Goal: Task Accomplishment & Management: Use online tool/utility

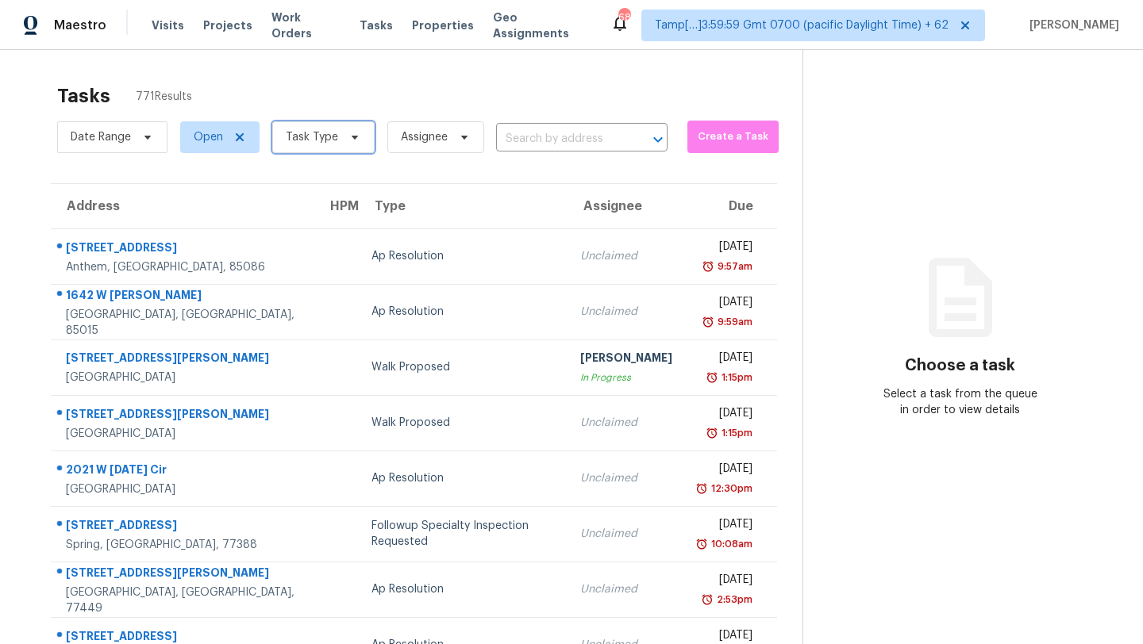
click at [302, 142] on span "Task Type" at bounding box center [312, 137] width 52 height 16
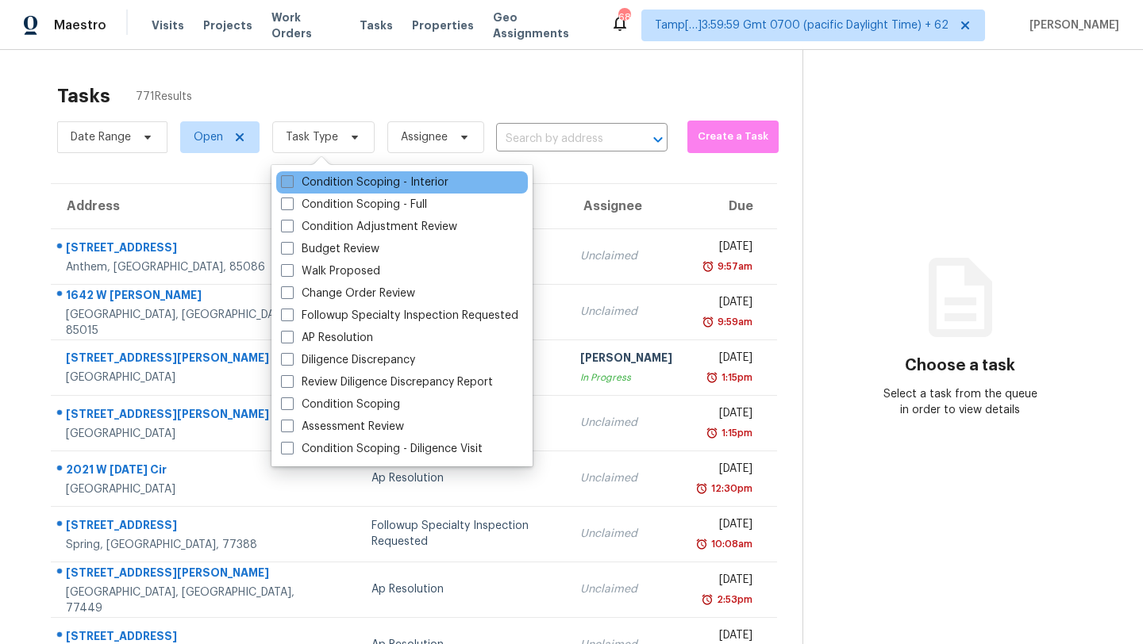
click at [306, 186] on label "Condition Scoping - Interior" at bounding box center [364, 183] width 167 height 16
click at [291, 185] on input "Condition Scoping - Interior" at bounding box center [286, 180] width 10 height 10
checkbox input "true"
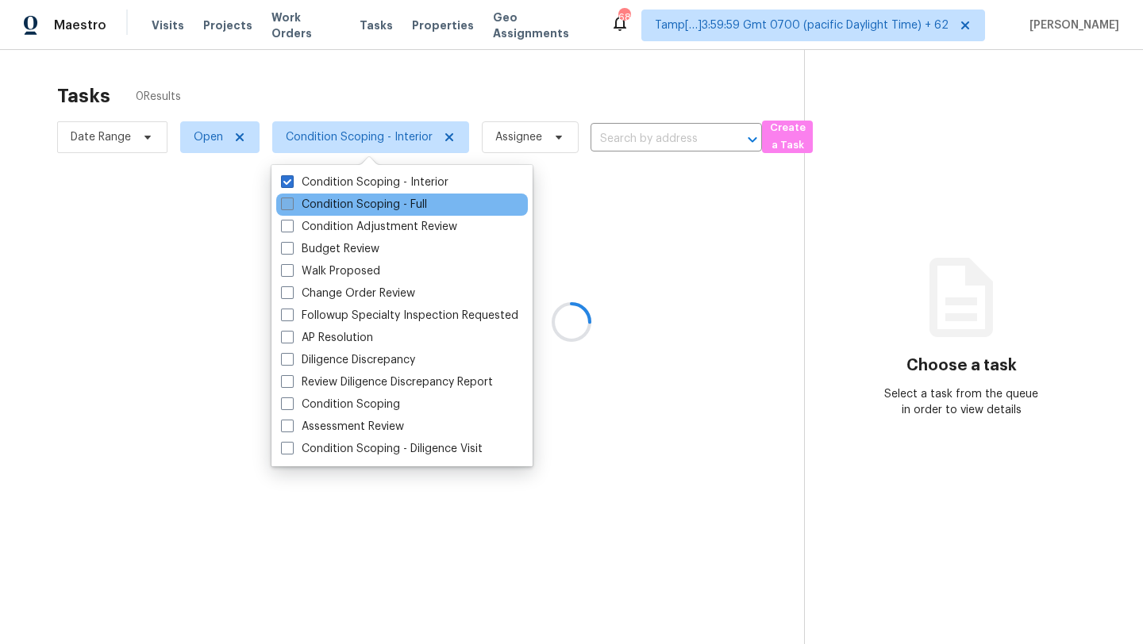
click at [306, 209] on label "Condition Scoping - Full" at bounding box center [354, 205] width 146 height 16
click at [291, 207] on input "Condition Scoping - Full" at bounding box center [286, 202] width 10 height 10
checkbox input "true"
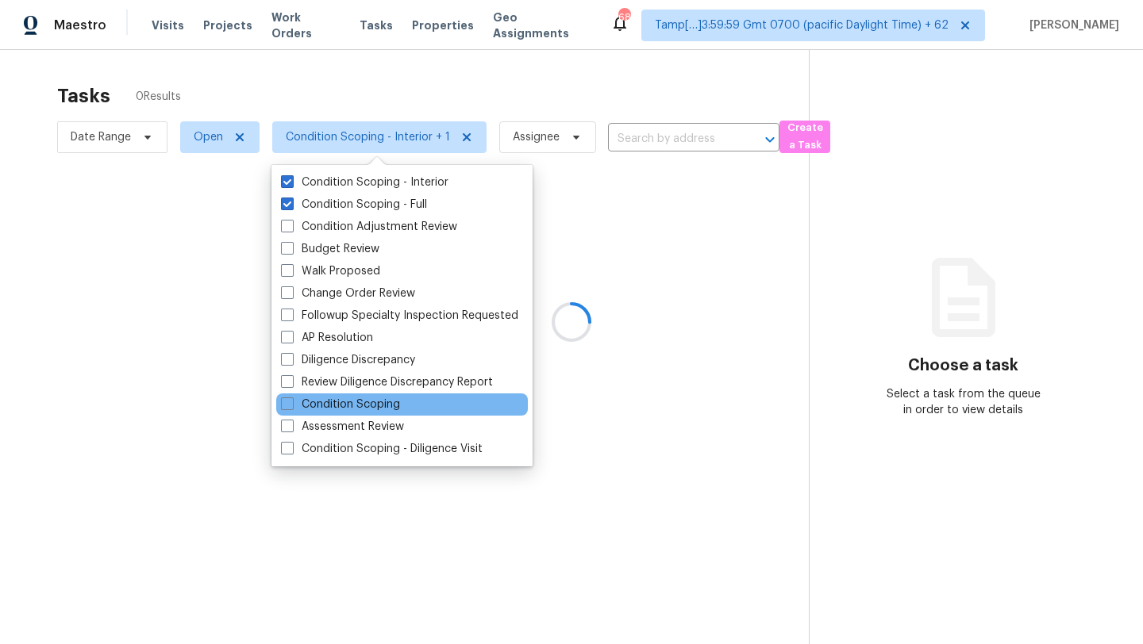
click at [332, 413] on div "Condition Scoping" at bounding box center [402, 405] width 252 height 22
click at [332, 412] on label "Condition Scoping" at bounding box center [340, 405] width 119 height 16
click at [291, 407] on input "Condition Scoping" at bounding box center [286, 402] width 10 height 10
checkbox input "true"
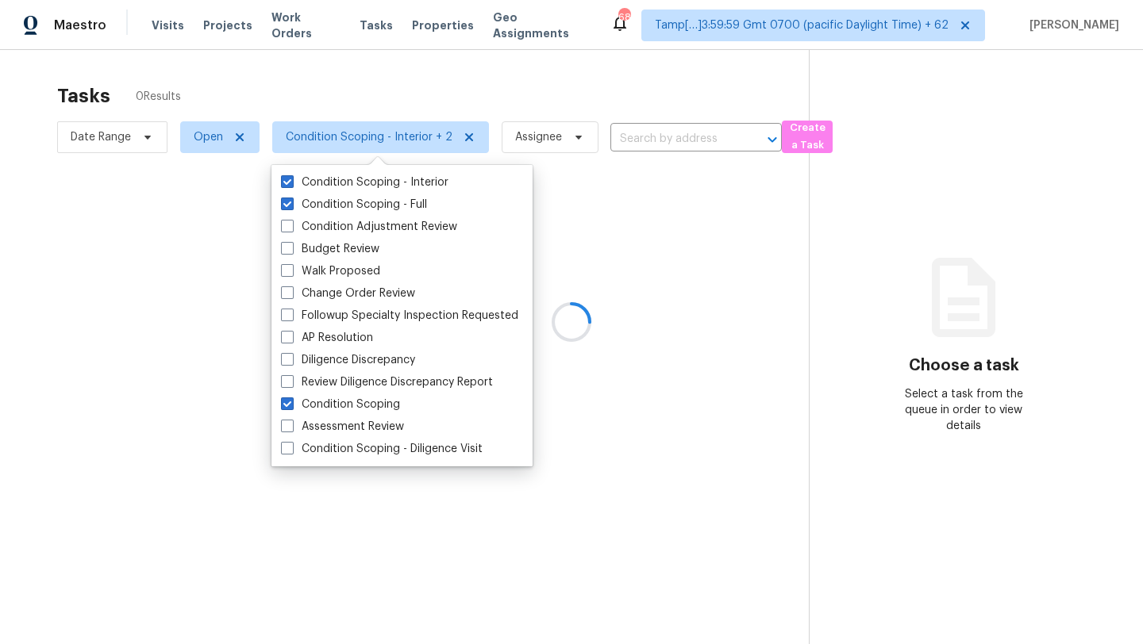
click at [431, 89] on div at bounding box center [571, 322] width 1143 height 644
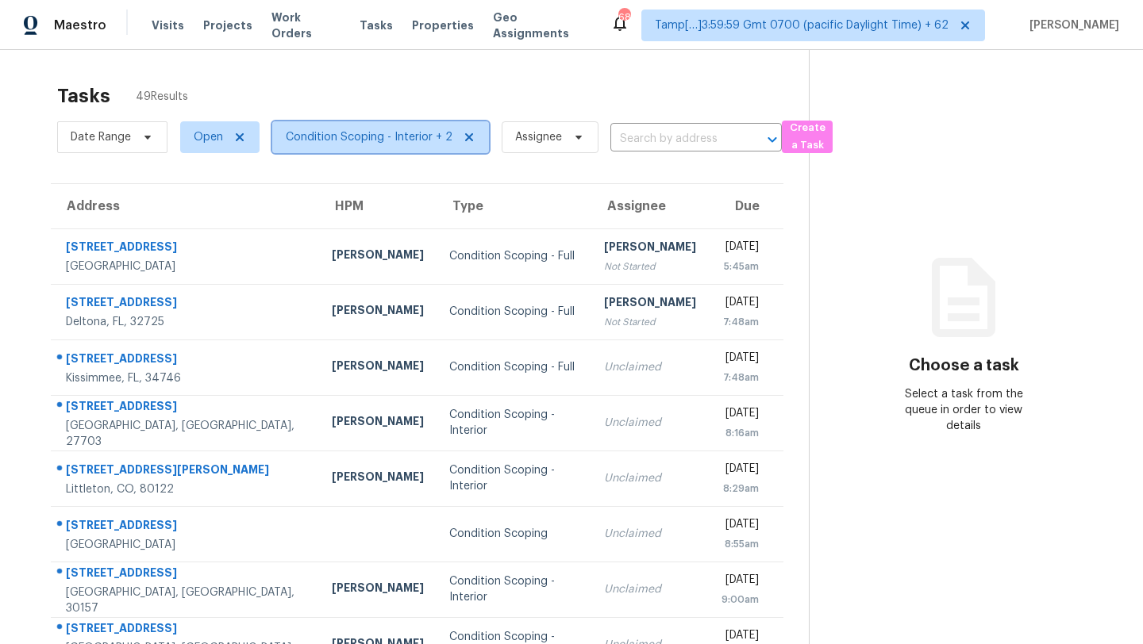
click at [348, 137] on span "Condition Scoping - Interior + 2" at bounding box center [369, 137] width 167 height 16
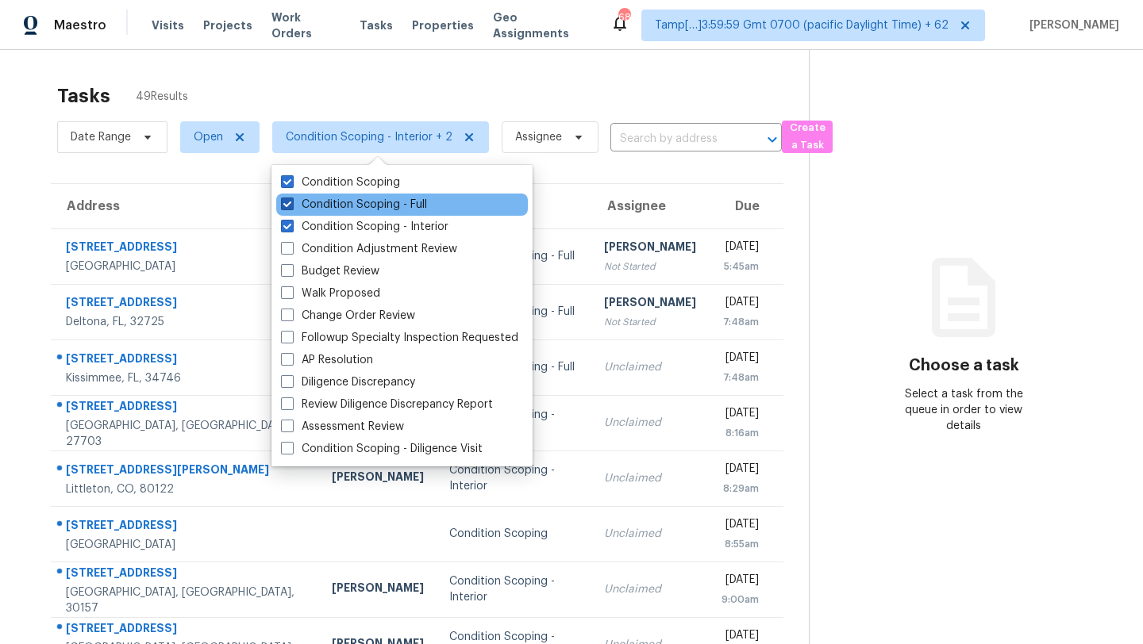
click at [352, 200] on label "Condition Scoping - Full" at bounding box center [354, 205] width 146 height 16
click at [291, 200] on input "Condition Scoping - Full" at bounding box center [286, 202] width 10 height 10
checkbox input "false"
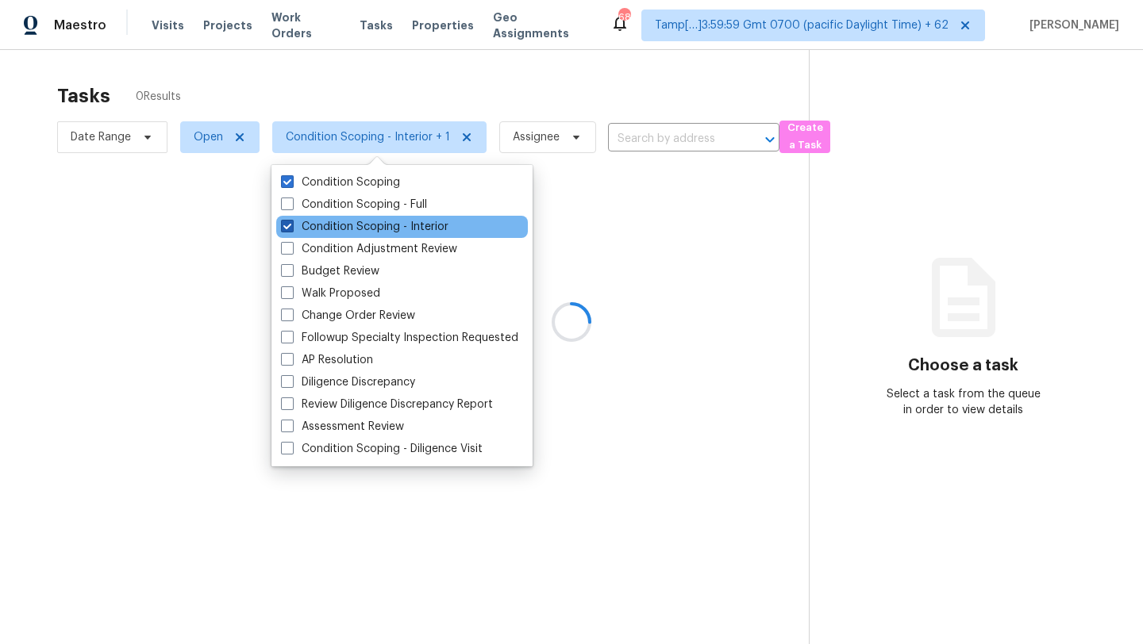
click at [352, 227] on label "Condition Scoping - Interior" at bounding box center [364, 227] width 167 height 16
click at [291, 227] on input "Condition Scoping - Interior" at bounding box center [286, 224] width 10 height 10
checkbox input "false"
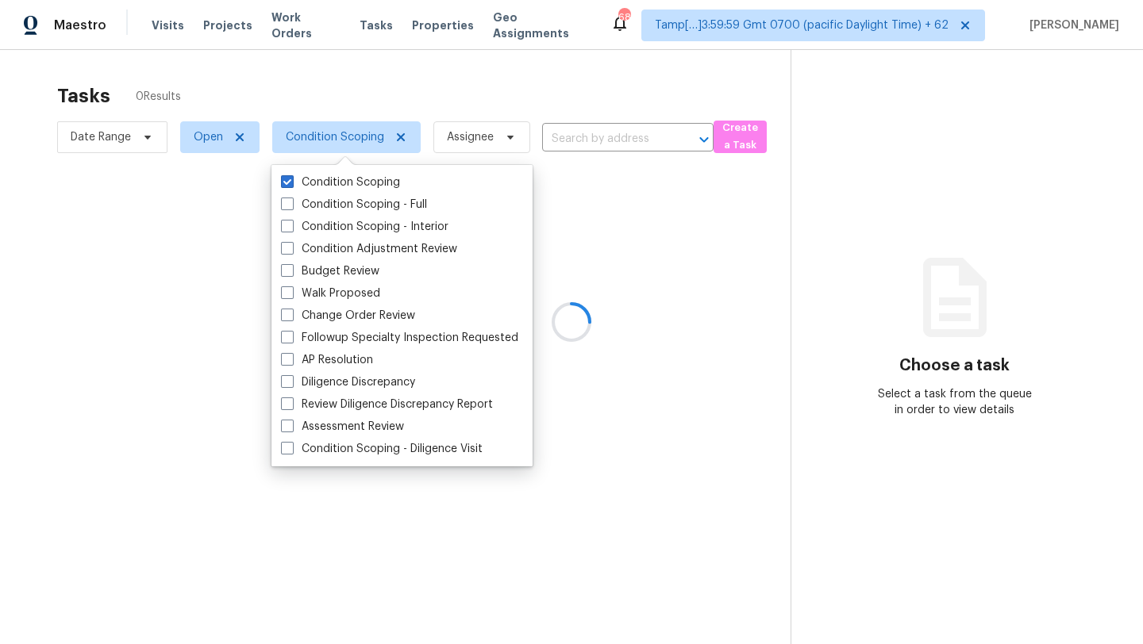
click at [489, 79] on div at bounding box center [571, 322] width 1143 height 644
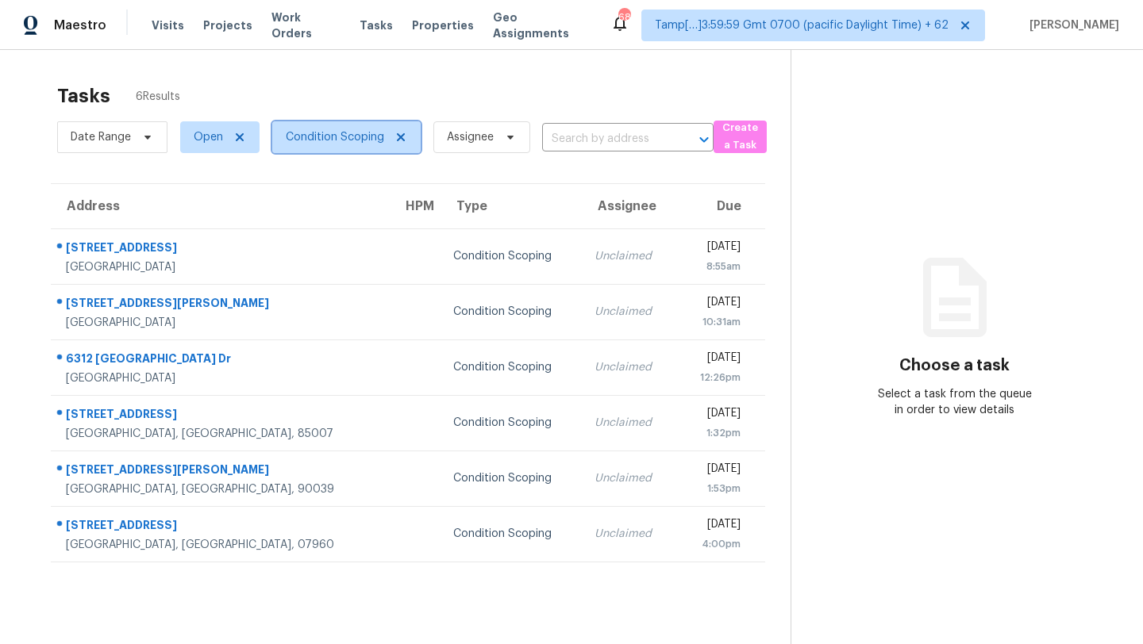
click at [347, 139] on span "Condition Scoping" at bounding box center [335, 137] width 98 height 16
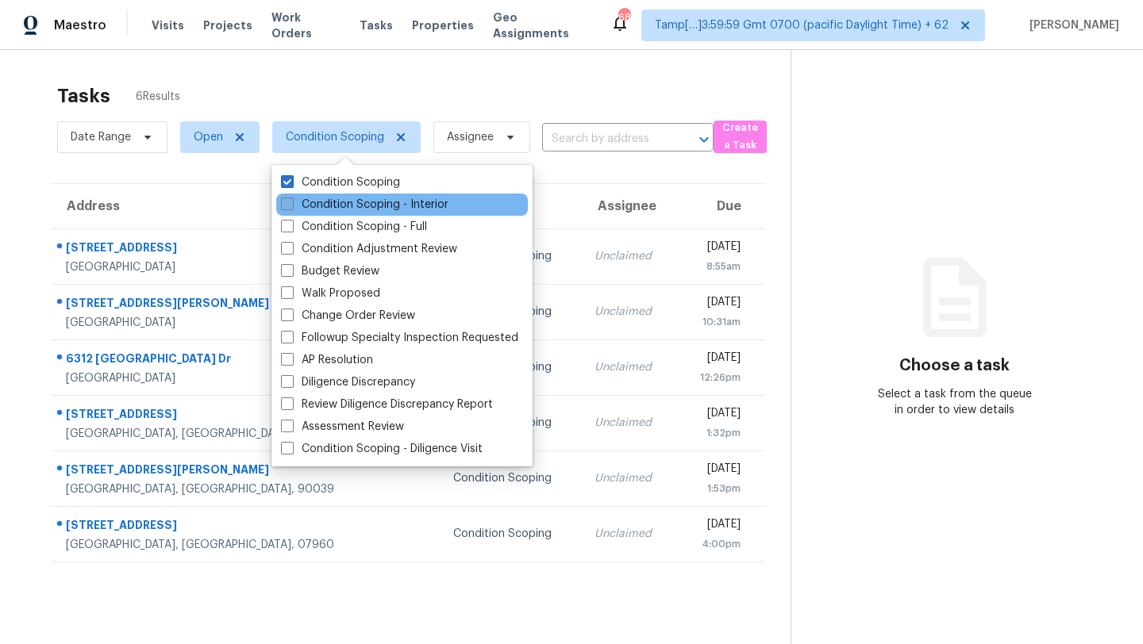
click at [349, 205] on label "Condition Scoping - Interior" at bounding box center [364, 205] width 167 height 16
click at [291, 205] on input "Condition Scoping - Interior" at bounding box center [286, 202] width 10 height 10
checkbox input "true"
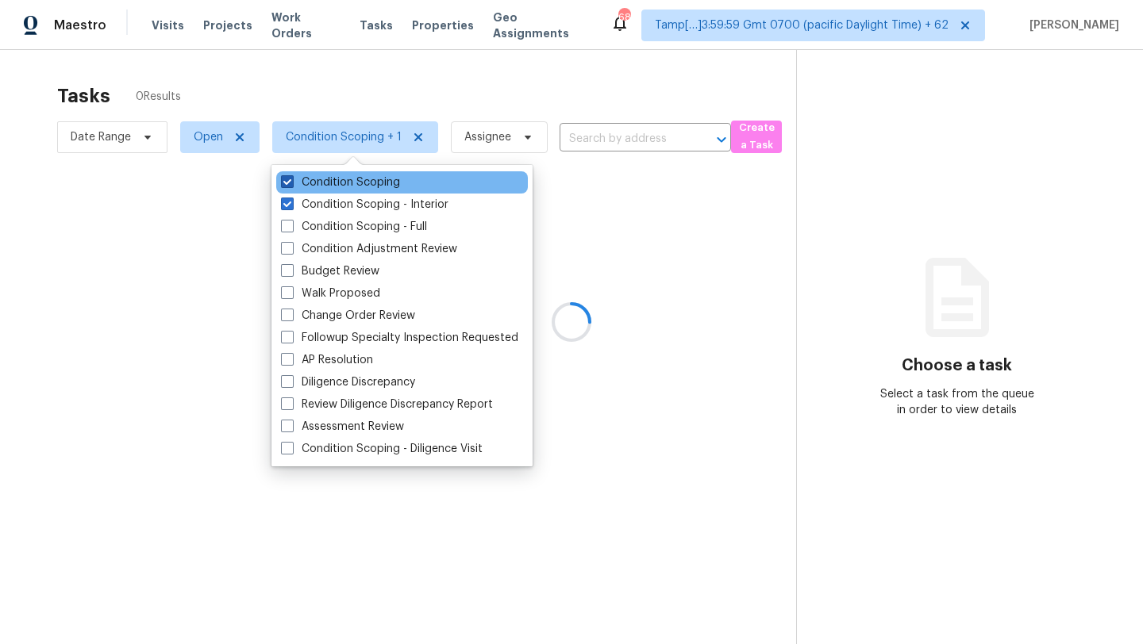
click at [329, 181] on label "Condition Scoping" at bounding box center [340, 183] width 119 height 16
click at [291, 181] on input "Condition Scoping" at bounding box center [286, 180] width 10 height 10
checkbox input "false"
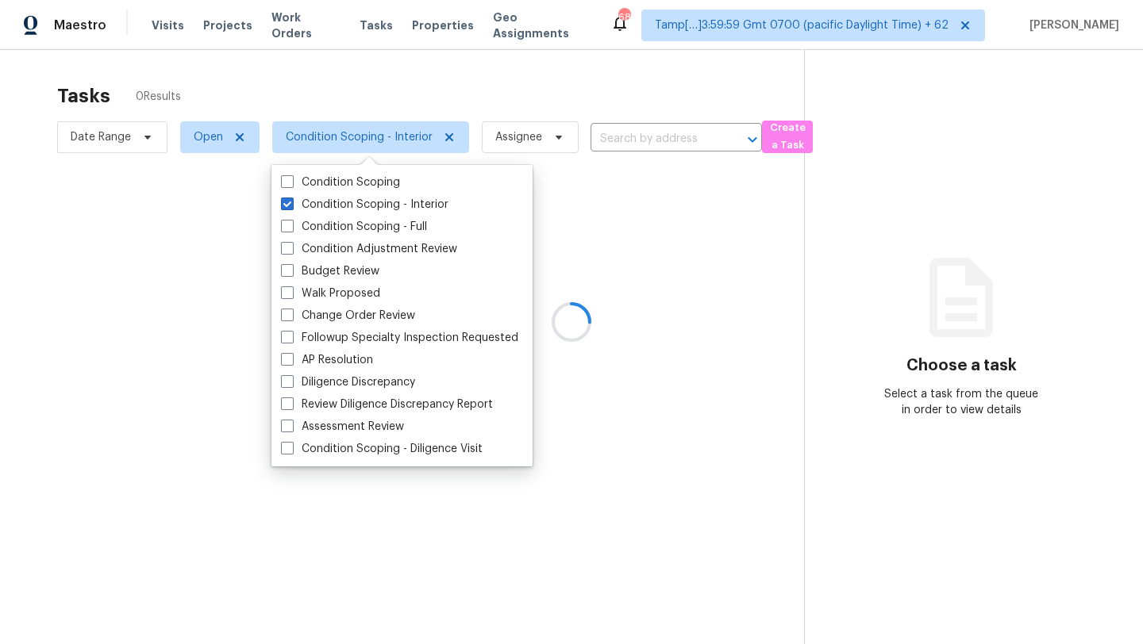
click at [433, 76] on div at bounding box center [571, 322] width 1143 height 644
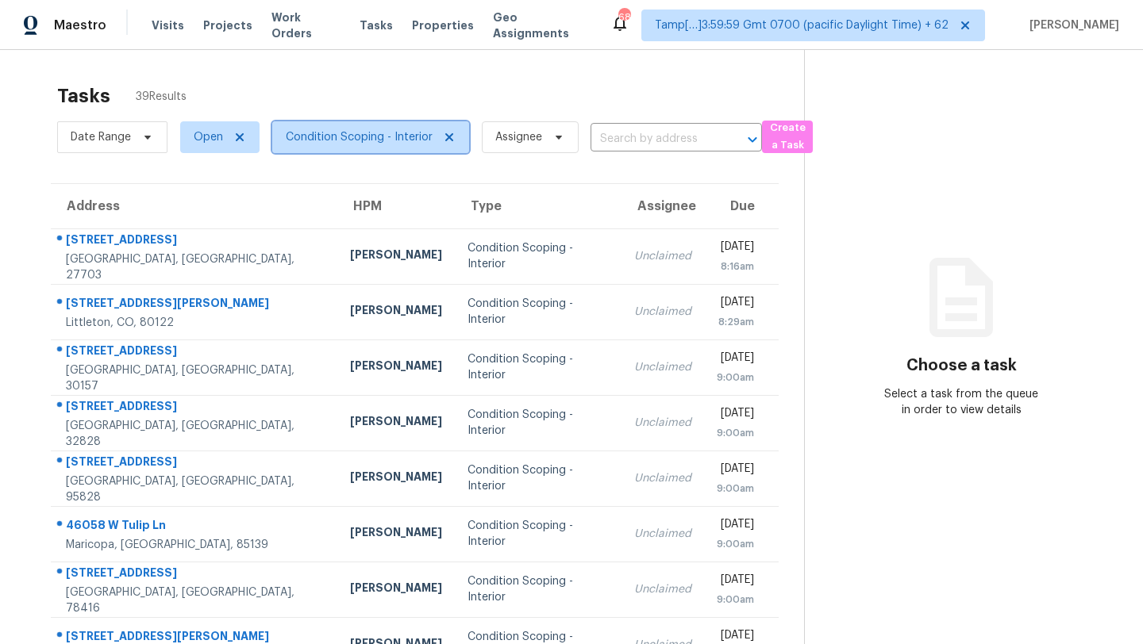
click at [356, 146] on span "Condition Scoping - Interior" at bounding box center [370, 137] width 197 height 32
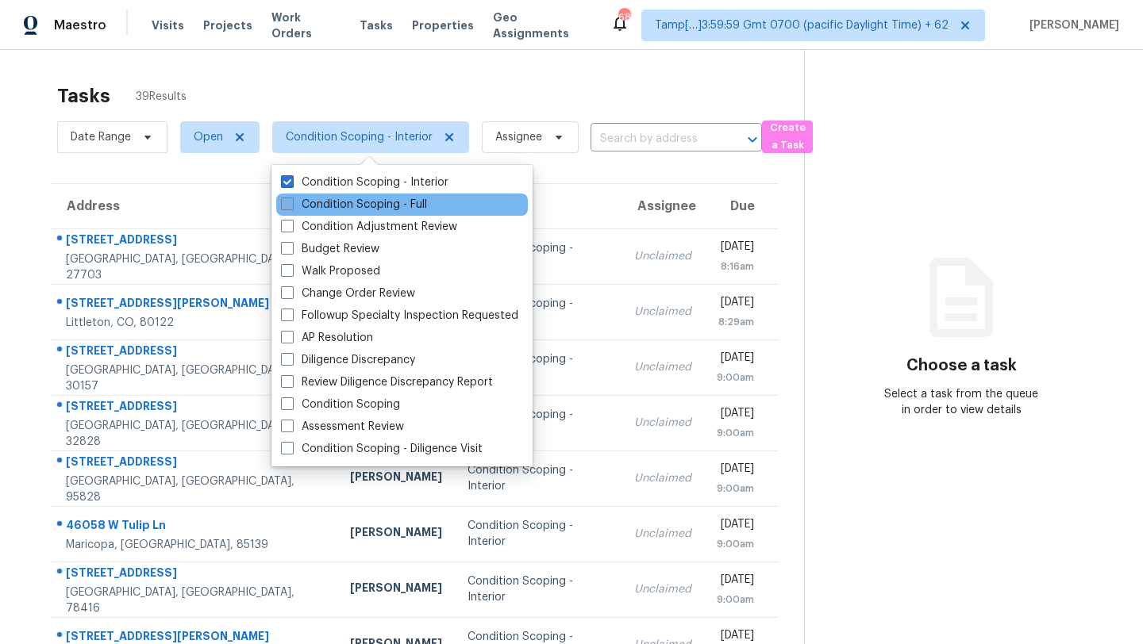
click at [346, 203] on label "Condition Scoping - Full" at bounding box center [354, 205] width 146 height 16
click at [291, 203] on input "Condition Scoping - Full" at bounding box center [286, 202] width 10 height 10
checkbox input "true"
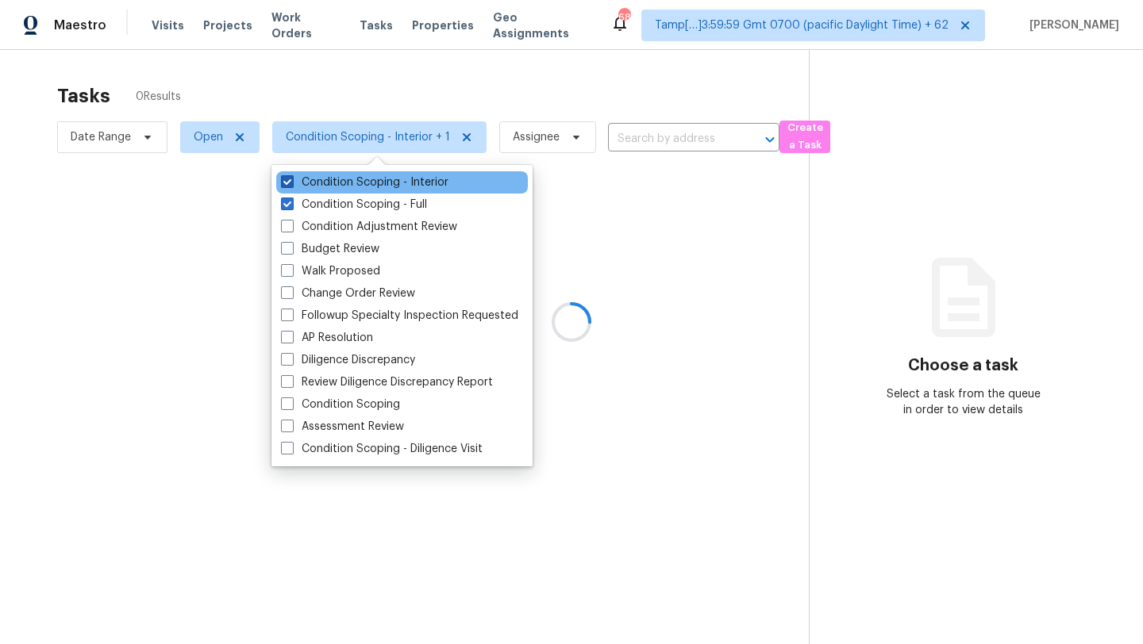
click at [337, 179] on label "Condition Scoping - Interior" at bounding box center [364, 183] width 167 height 16
click at [291, 179] on input "Condition Scoping - Interior" at bounding box center [286, 180] width 10 height 10
checkbox input "false"
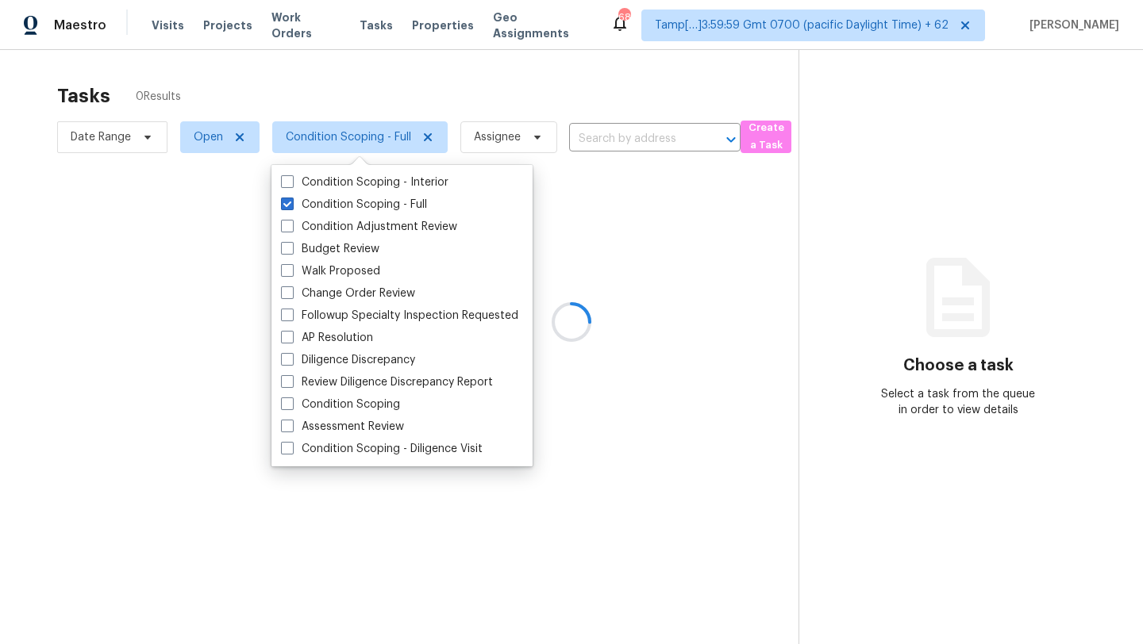
click at [435, 89] on div at bounding box center [571, 322] width 1143 height 644
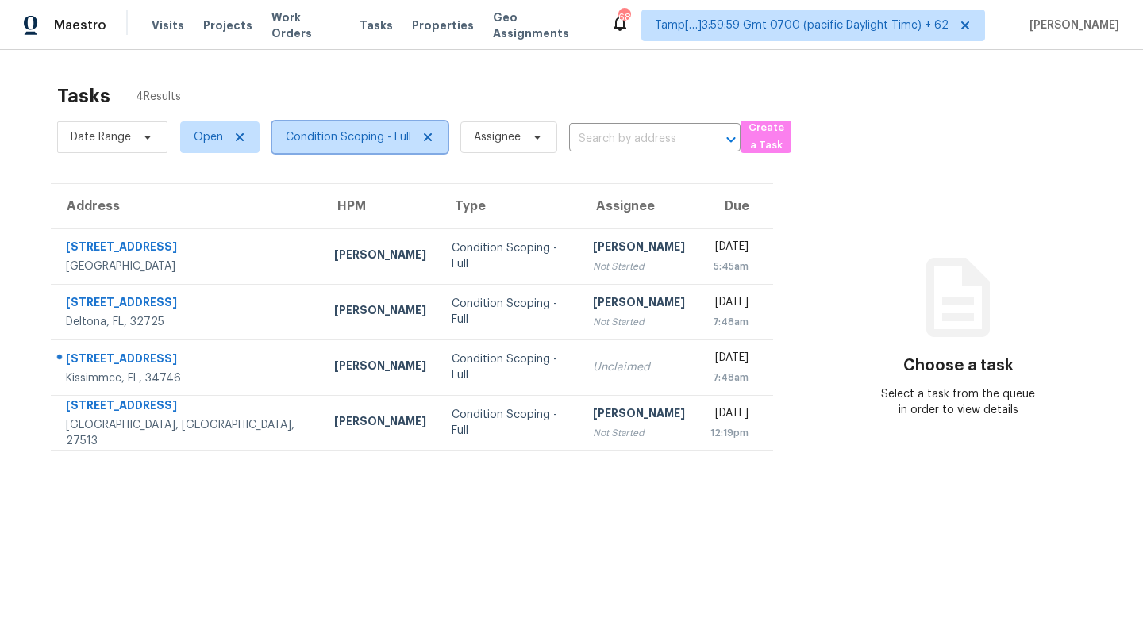
click at [302, 136] on span "Condition Scoping - Full" at bounding box center [348, 137] width 125 height 16
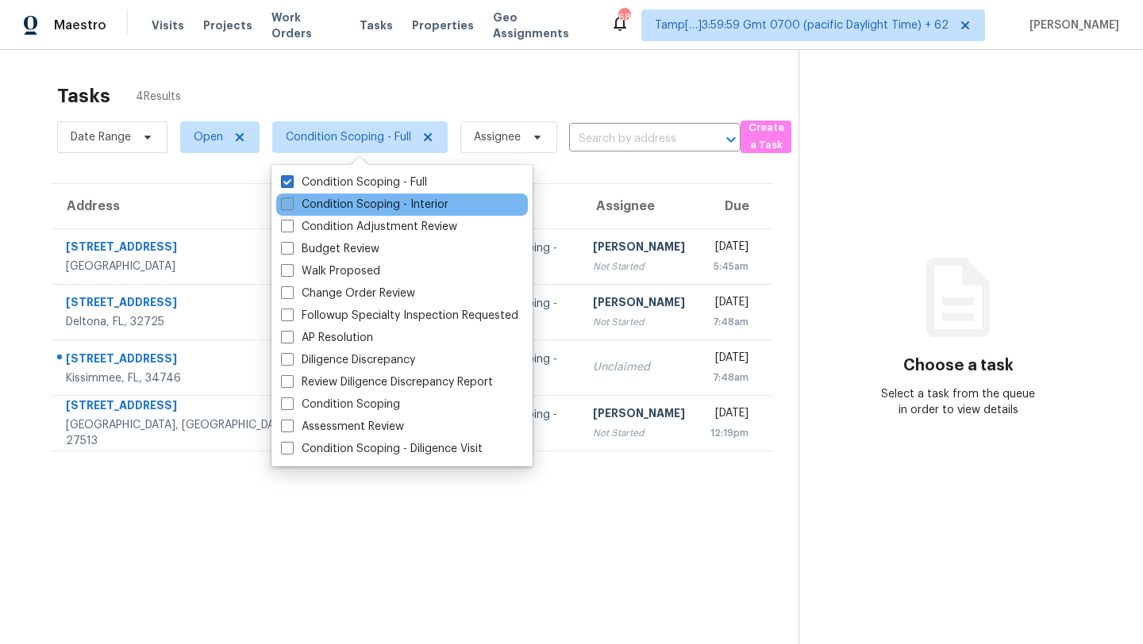
click at [324, 209] on label "Condition Scoping - Interior" at bounding box center [364, 205] width 167 height 16
click at [291, 207] on input "Condition Scoping - Interior" at bounding box center [286, 202] width 10 height 10
checkbox input "true"
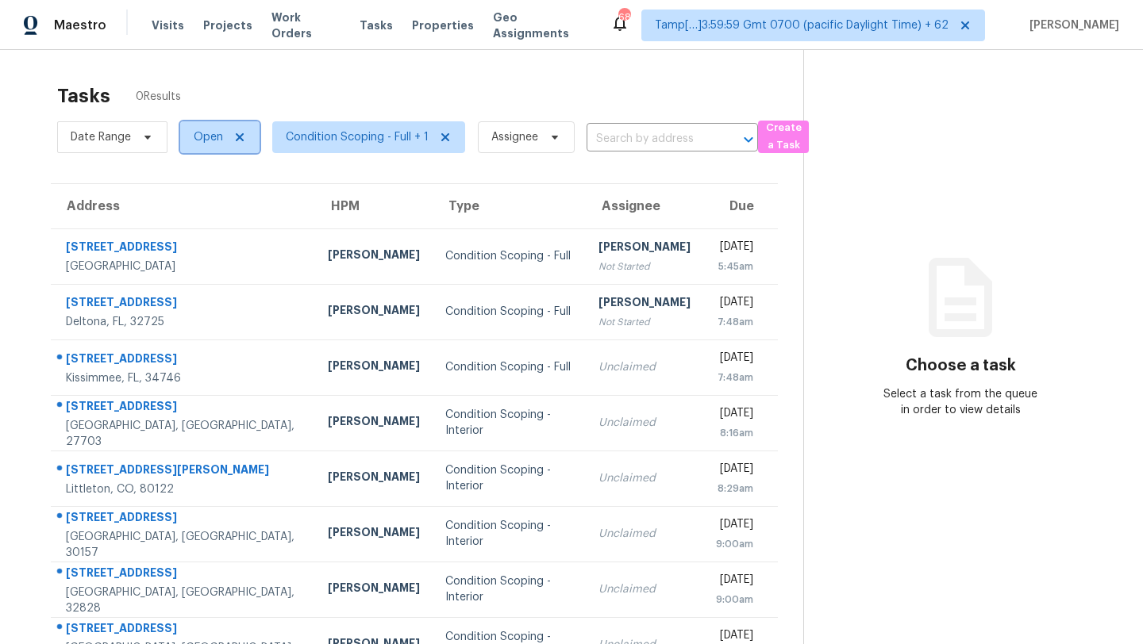
click at [213, 136] on span "Open" at bounding box center [208, 137] width 29 height 16
click at [208, 234] on label "Blocked" at bounding box center [220, 227] width 63 height 16
click at [199, 229] on input "Blocked" at bounding box center [194, 224] width 10 height 10
checkbox input "true"
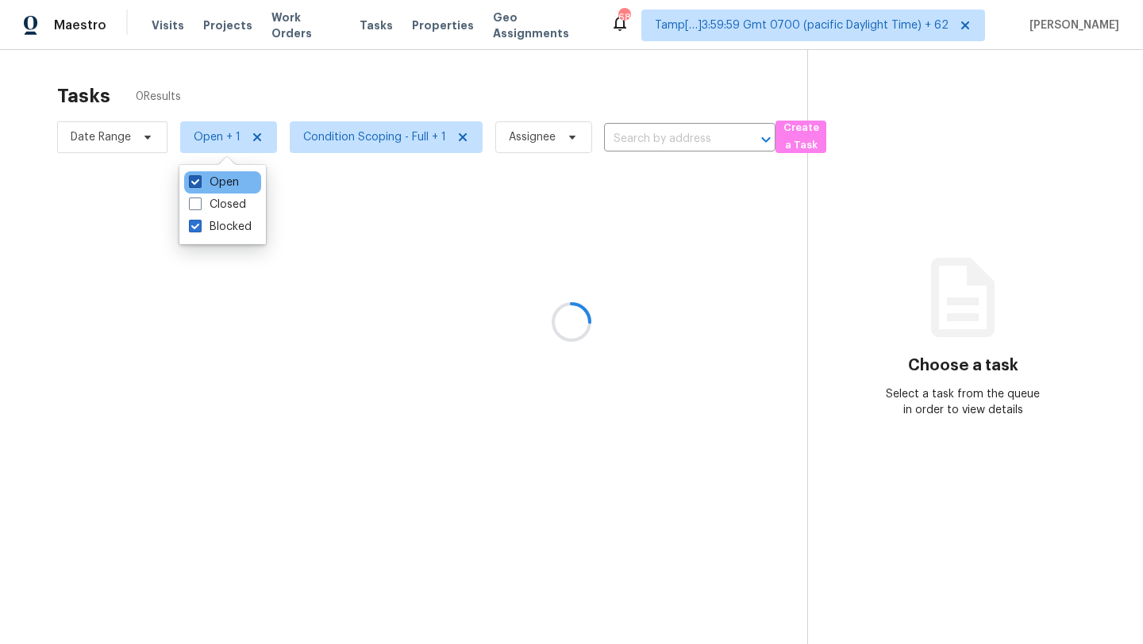
click at [191, 184] on span at bounding box center [195, 181] width 13 height 13
click at [191, 184] on input "Open" at bounding box center [194, 180] width 10 height 10
checkbox input "false"
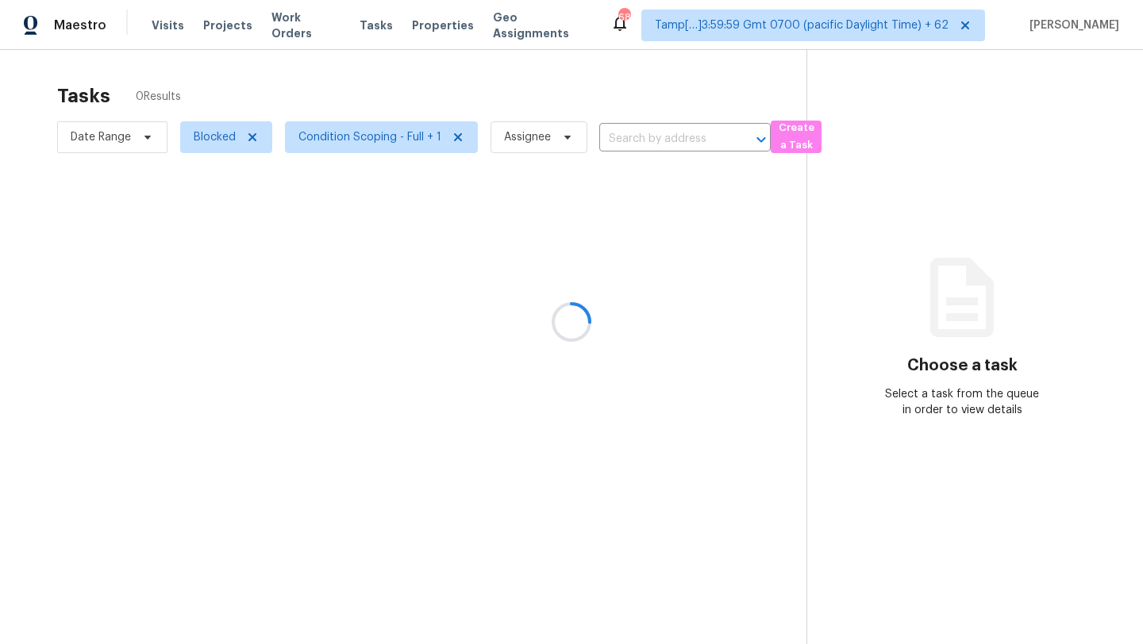
click at [330, 102] on div at bounding box center [571, 322] width 1143 height 644
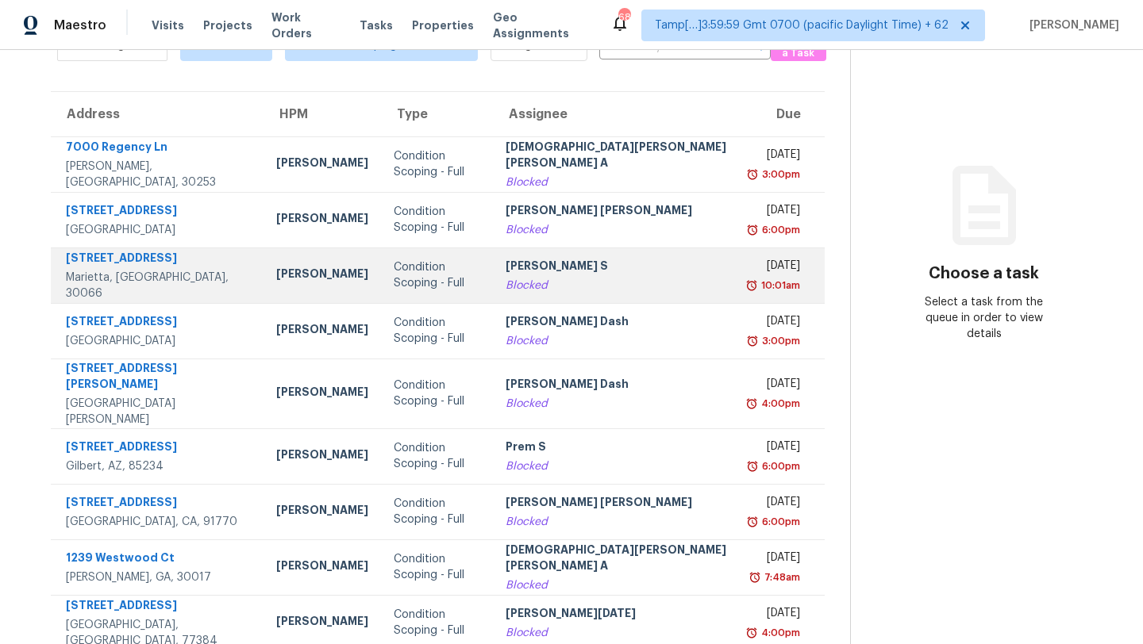
scroll to position [11, 0]
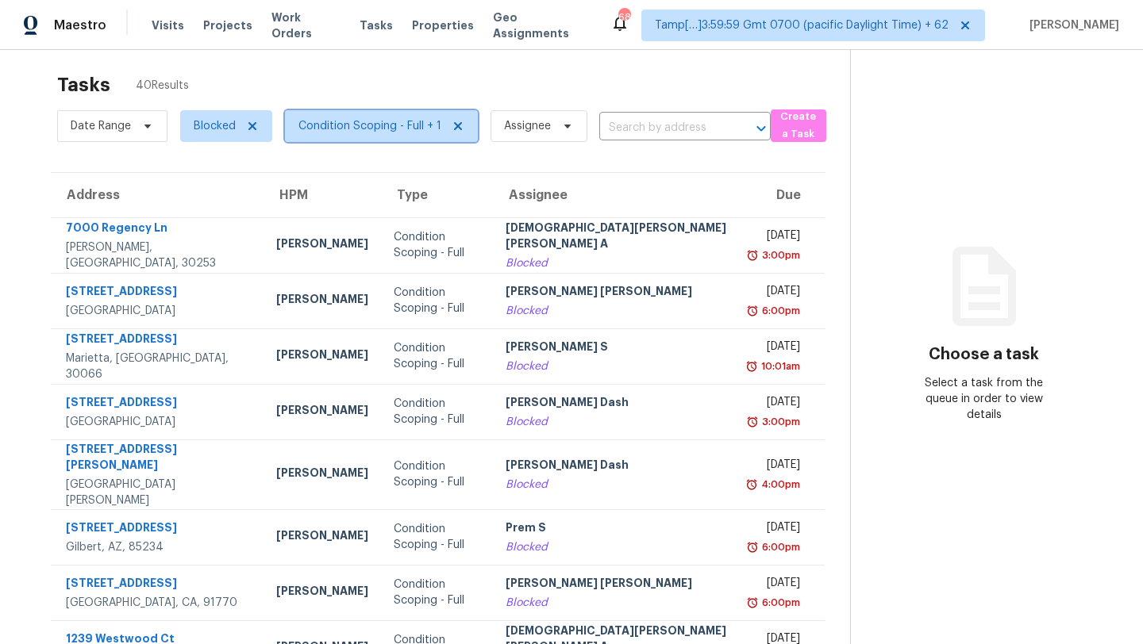
click at [386, 123] on span "Condition Scoping - Full + 1" at bounding box center [369, 126] width 143 height 16
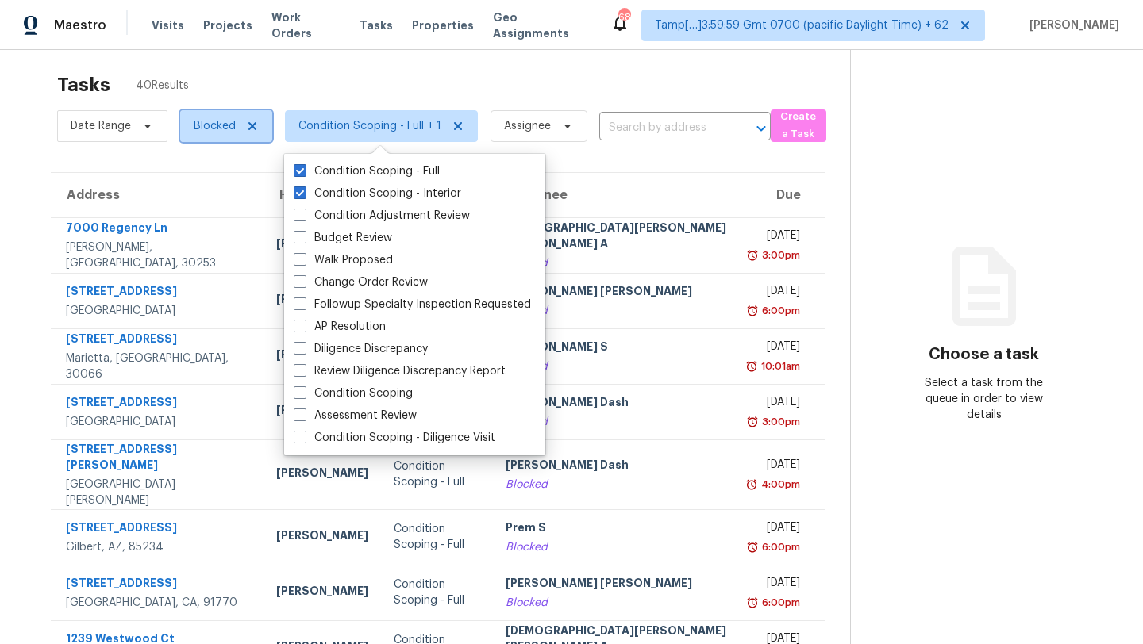
click at [213, 134] on span "Blocked" at bounding box center [226, 126] width 92 height 32
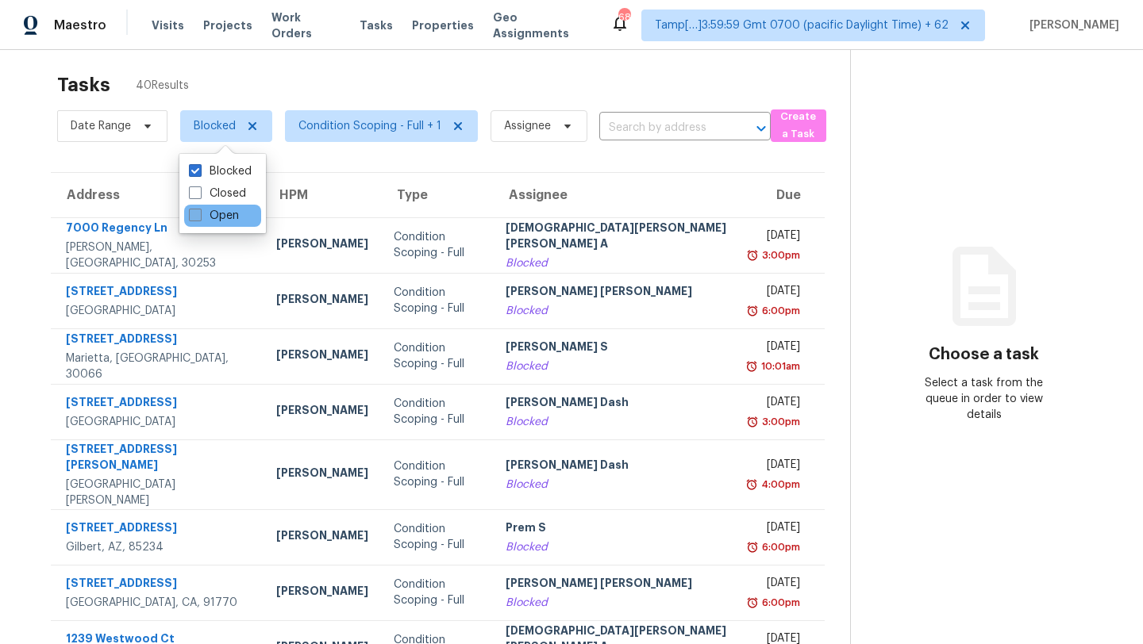
click at [217, 221] on label "Open" at bounding box center [214, 216] width 50 height 16
click at [199, 218] on input "Open" at bounding box center [194, 213] width 10 height 10
checkbox input "true"
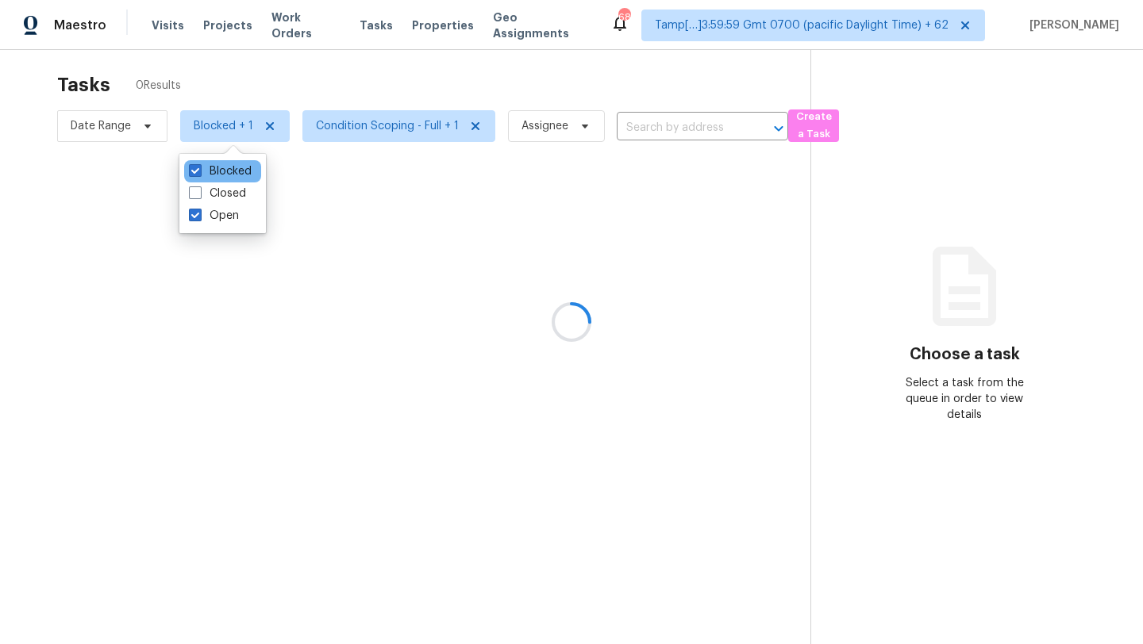
click at [212, 179] on div "Blocked" at bounding box center [222, 171] width 77 height 22
click at [226, 160] on div "Blocked" at bounding box center [222, 171] width 77 height 22
click at [227, 173] on label "Blocked" at bounding box center [220, 171] width 63 height 16
click at [199, 173] on input "Blocked" at bounding box center [194, 168] width 10 height 10
checkbox input "false"
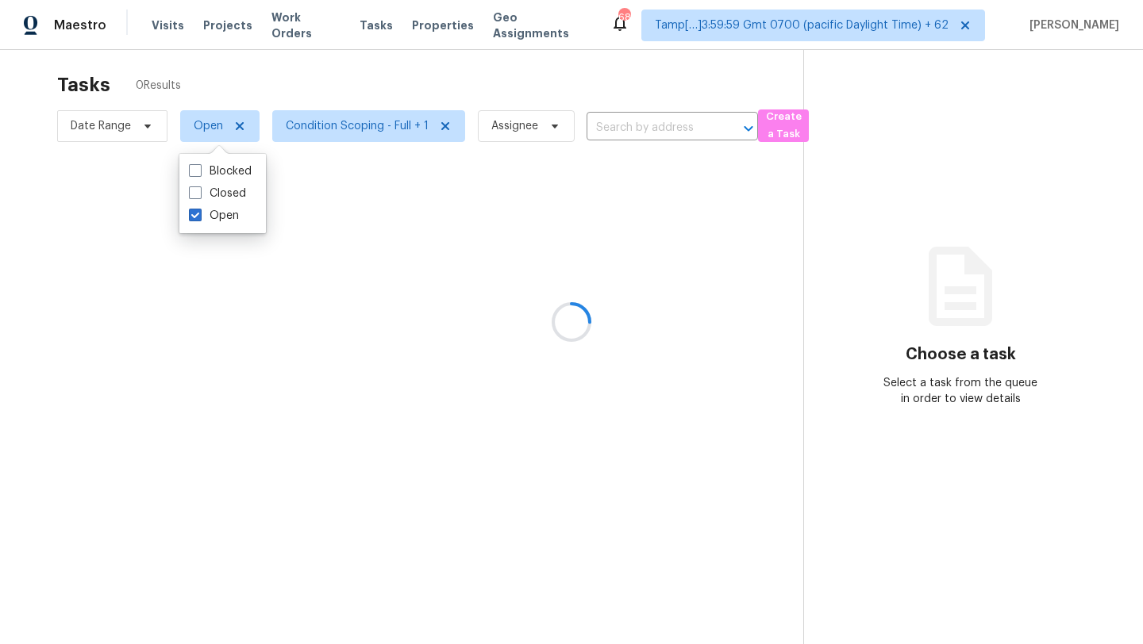
click at [394, 67] on div at bounding box center [571, 322] width 1143 height 644
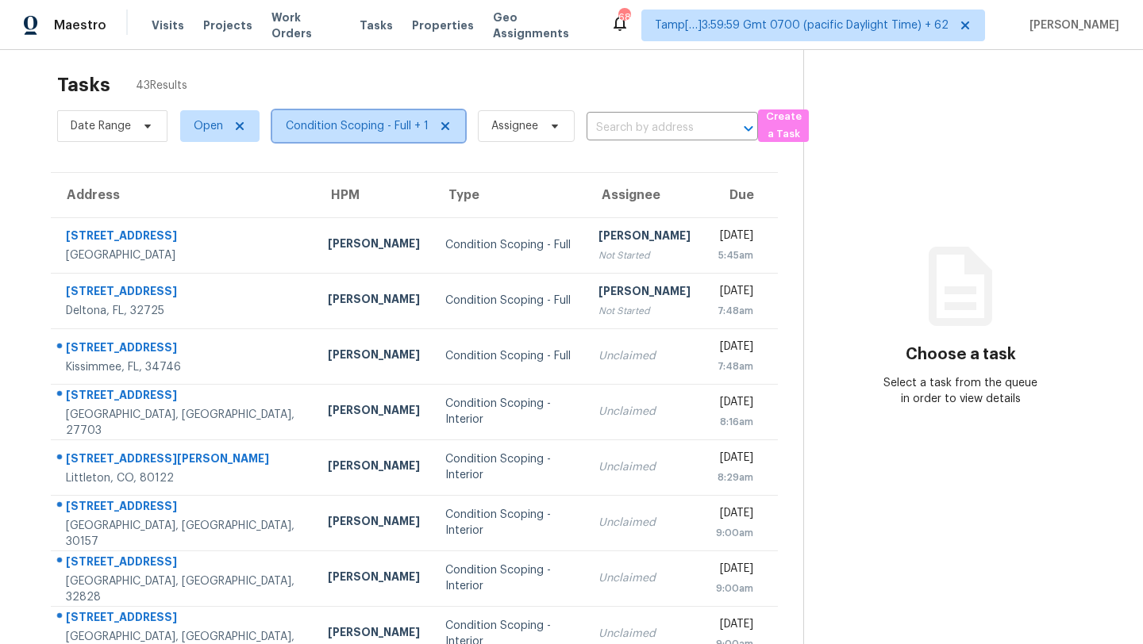
click at [359, 128] on span "Condition Scoping - Full + 1" at bounding box center [357, 126] width 143 height 16
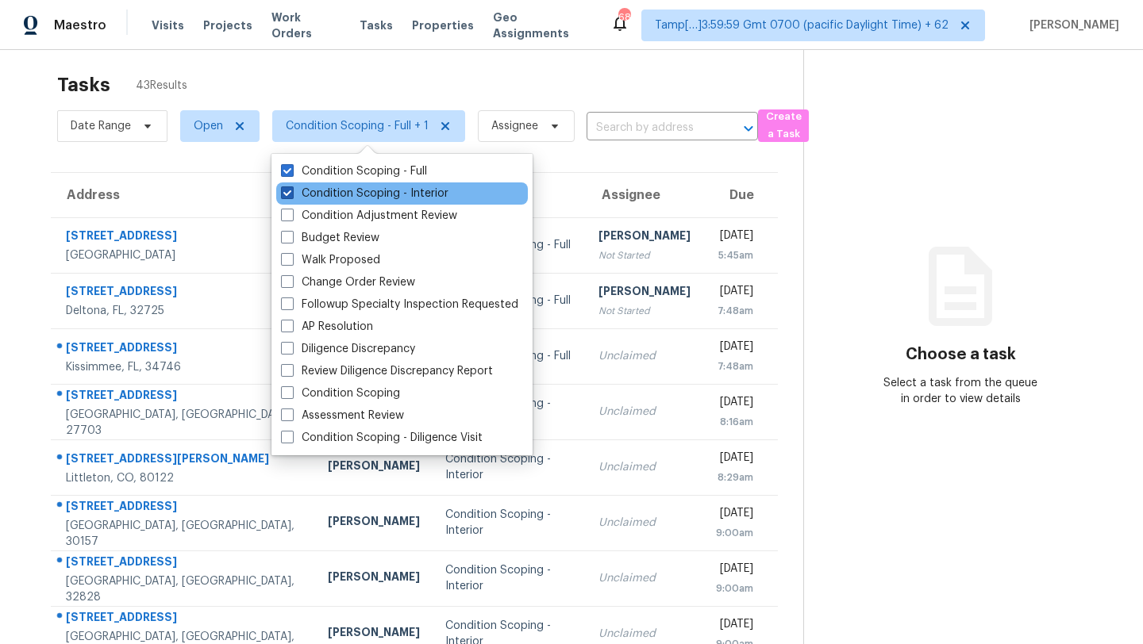
click at [375, 195] on label "Condition Scoping - Interior" at bounding box center [364, 194] width 167 height 16
click at [291, 195] on input "Condition Scoping - Interior" at bounding box center [286, 191] width 10 height 10
checkbox input "false"
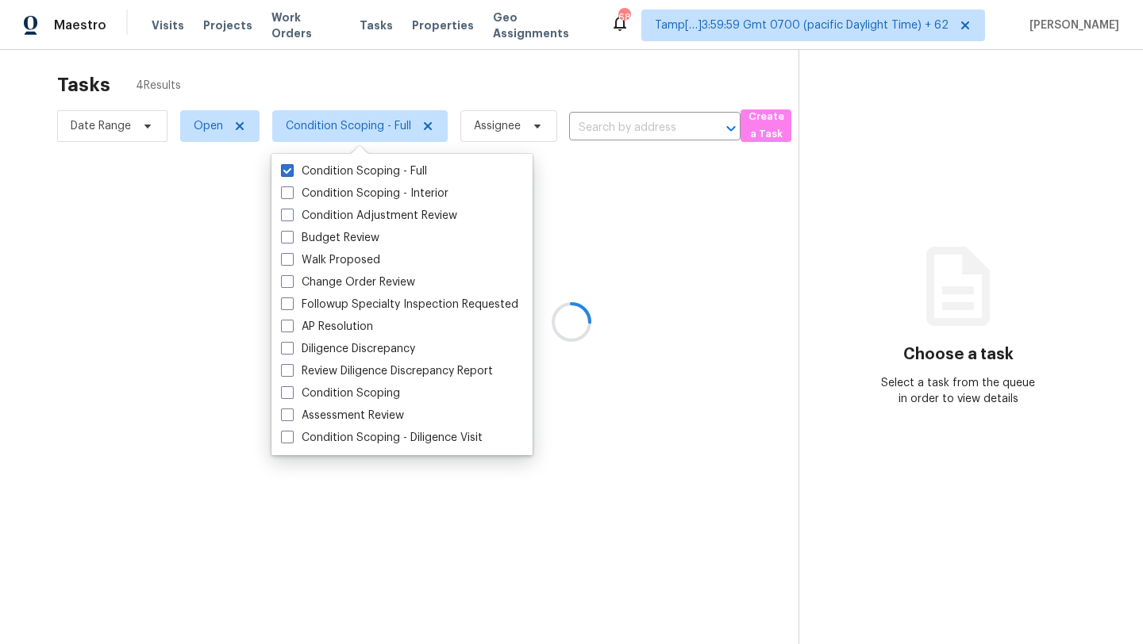
click at [381, 77] on div at bounding box center [571, 322] width 1143 height 644
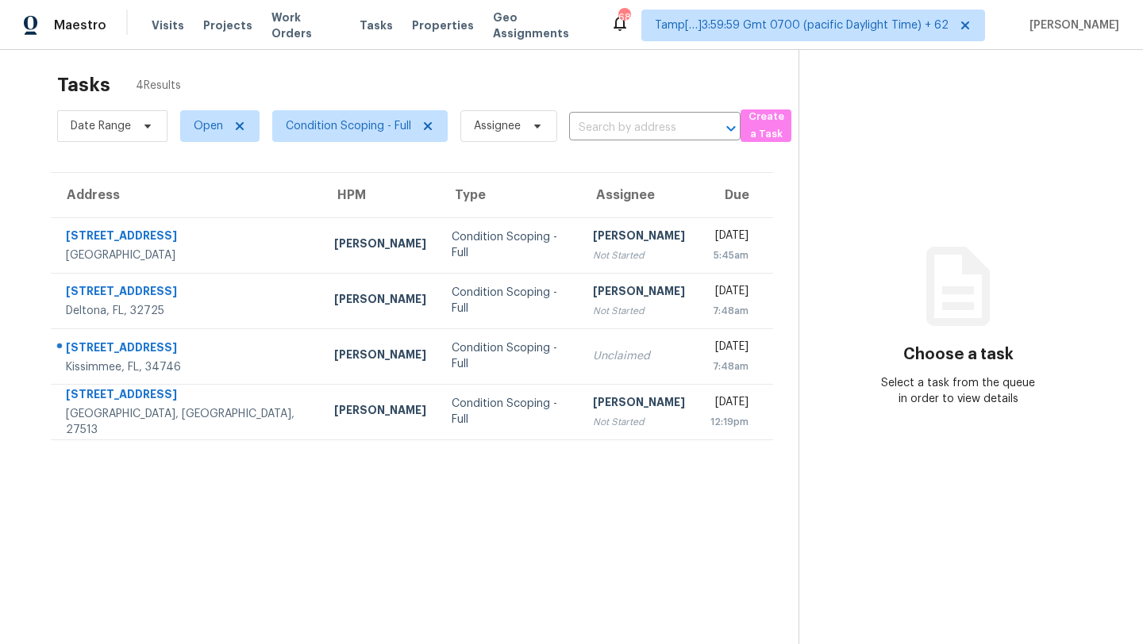
click at [667, 528] on section "Tasks 4 Results Date Range Open Condition Scoping - Full Assignee ​ Create a Ta…" at bounding box center [411, 373] width 773 height 619
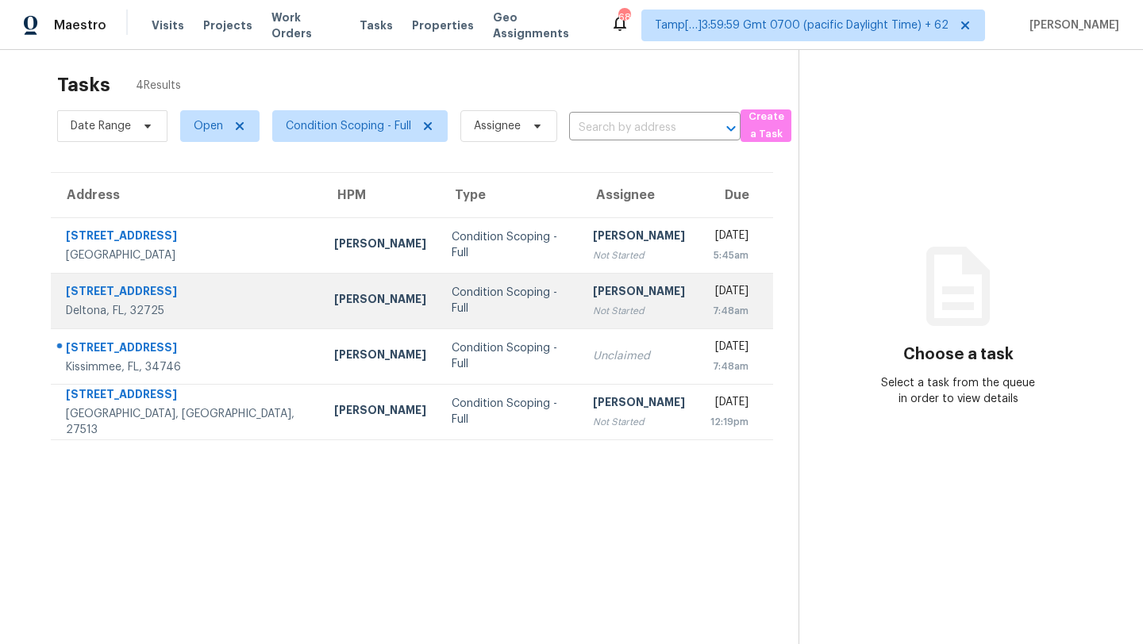
click at [481, 275] on td "Condition Scoping - Full" at bounding box center [509, 301] width 140 height 56
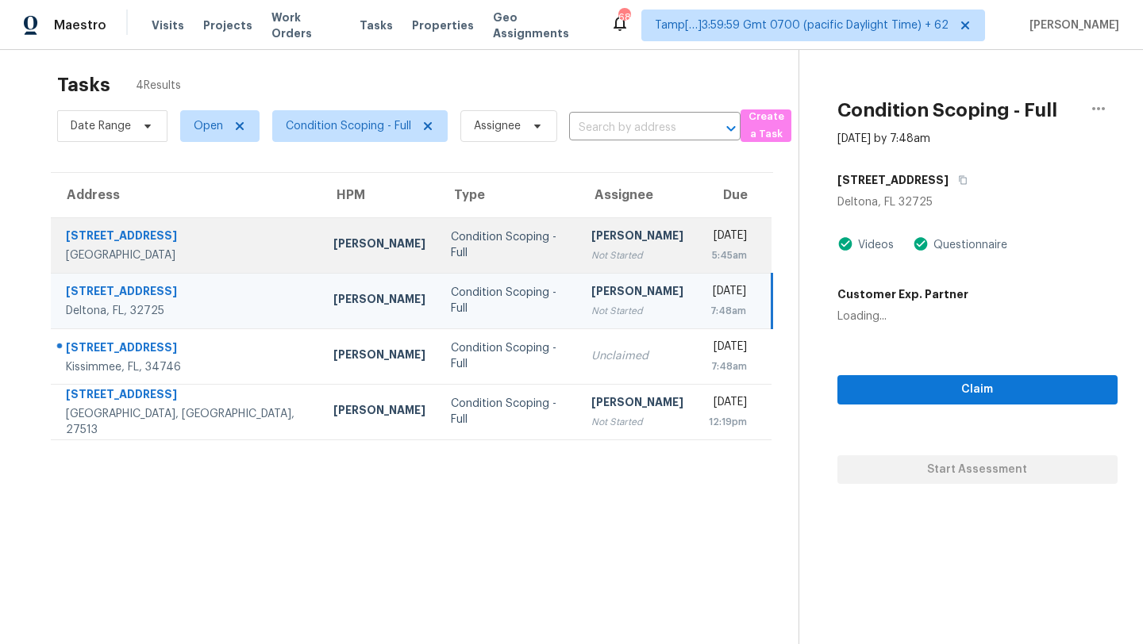
click at [483, 260] on td "Condition Scoping - Full" at bounding box center [508, 245] width 140 height 56
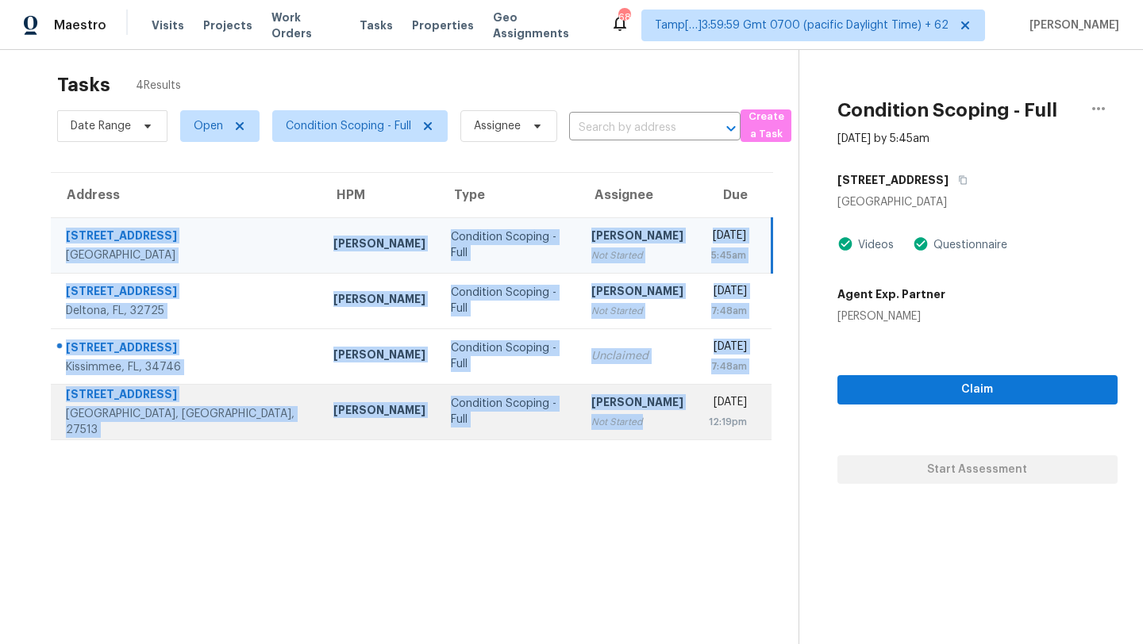
drag, startPoint x: 63, startPoint y: 228, endPoint x: 616, endPoint y: 418, distance: 585.0
click at [616, 418] on tbody "[STREET_ADDRESS] [GEOGRAPHIC_DATA][PERSON_NAME] Condition Scoping - Full [PERSO…" at bounding box center [411, 328] width 721 height 222
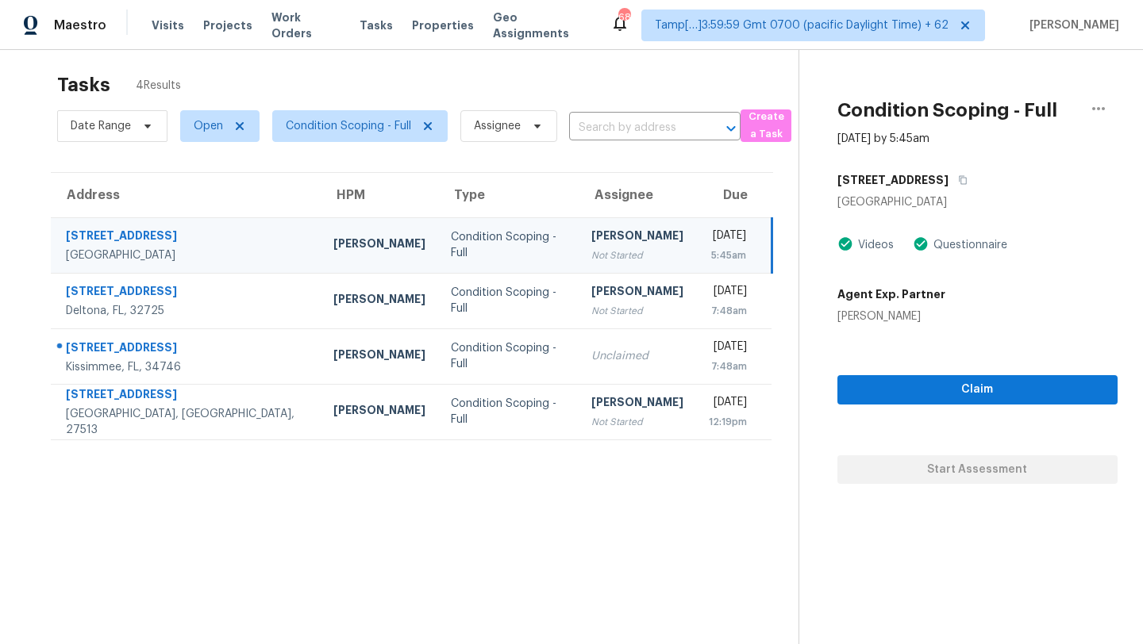
click at [615, 516] on section "Tasks 4 Results Date Range Open Condition Scoping - Full Assignee ​ Create a Ta…" at bounding box center [411, 373] width 773 height 619
click at [341, 119] on span "Condition Scoping - Full" at bounding box center [348, 126] width 125 height 16
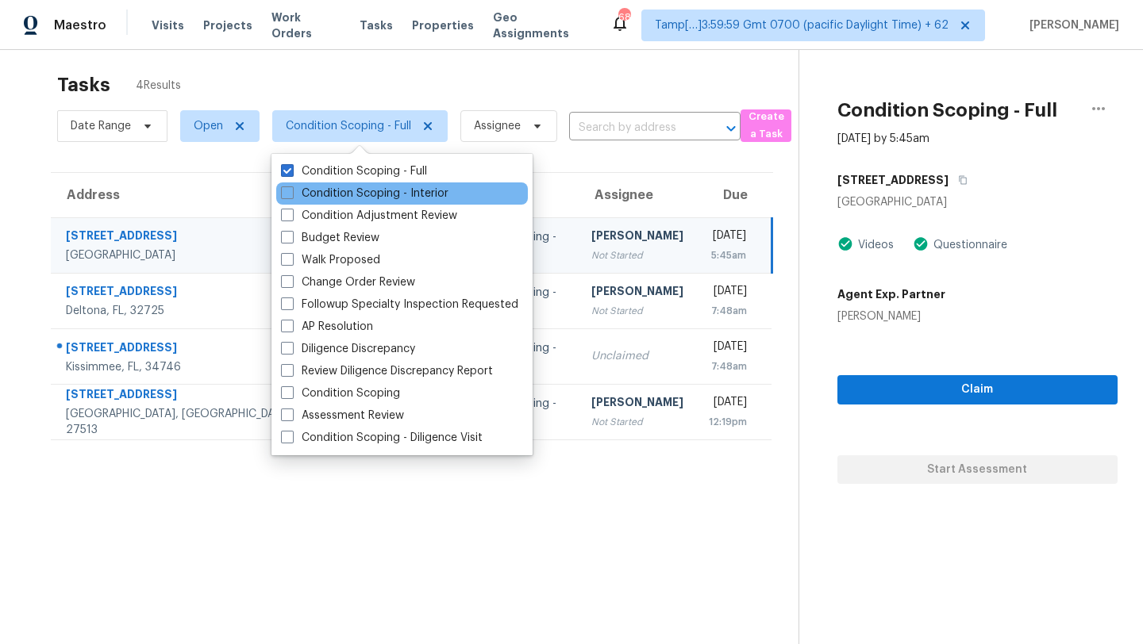
click at [325, 202] on div "Condition Scoping - Interior" at bounding box center [402, 194] width 252 height 22
click at [325, 197] on label "Condition Scoping - Interior" at bounding box center [364, 194] width 167 height 16
click at [291, 196] on input "Condition Scoping - Interior" at bounding box center [286, 191] width 10 height 10
checkbox input "true"
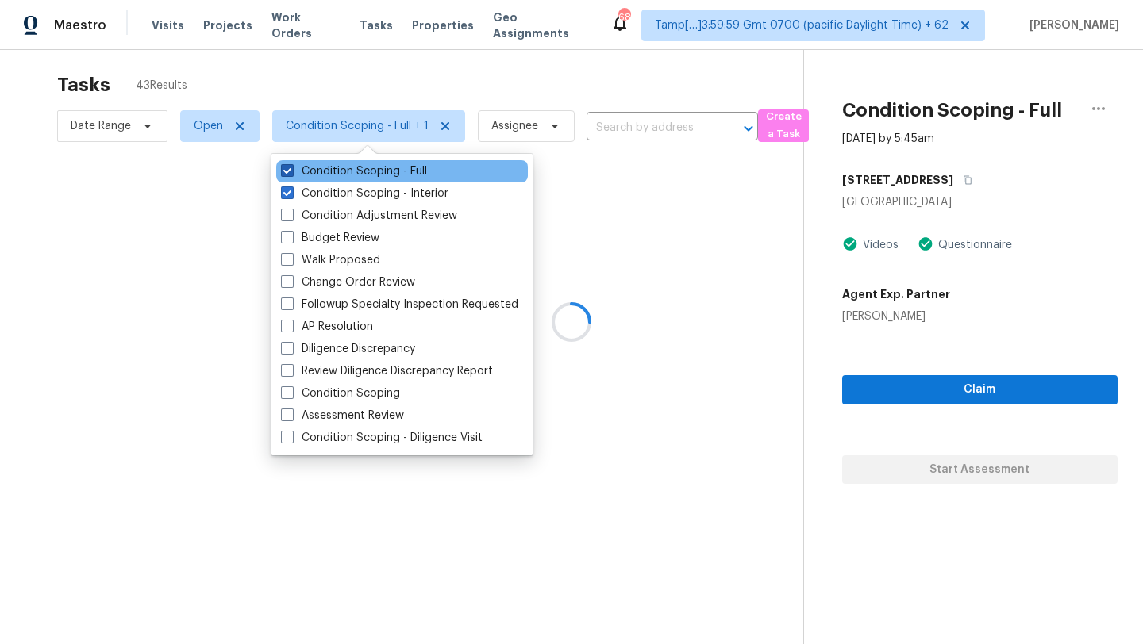
click at [321, 176] on label "Condition Scoping - Full" at bounding box center [354, 171] width 146 height 16
click at [291, 174] on input "Condition Scoping - Full" at bounding box center [286, 168] width 10 height 10
checkbox input "false"
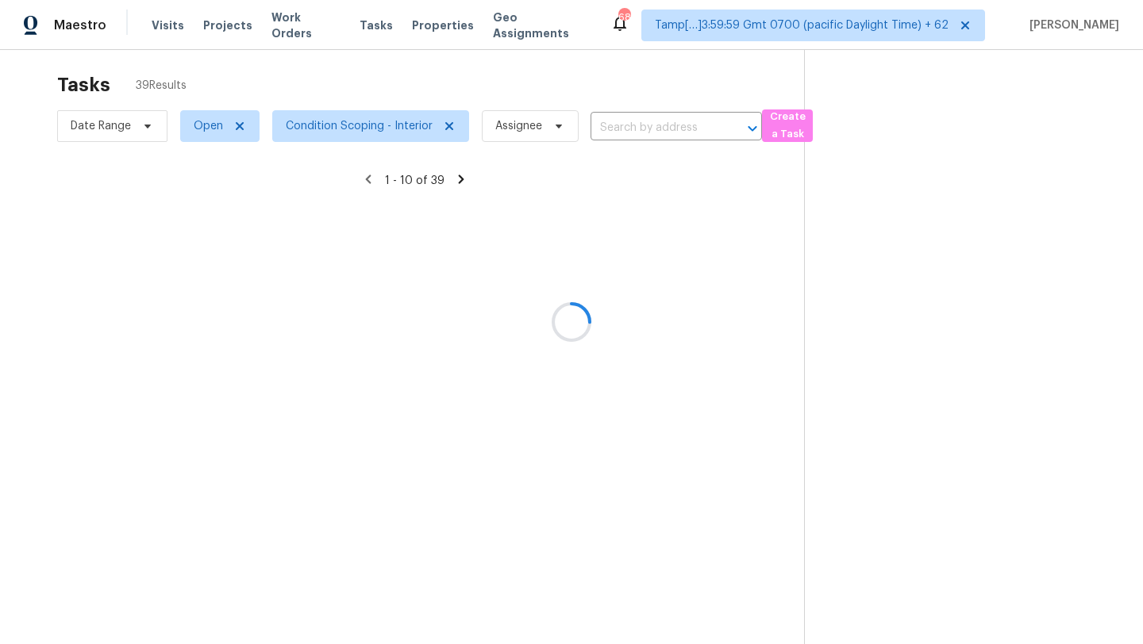
click at [414, 86] on div at bounding box center [571, 322] width 1143 height 644
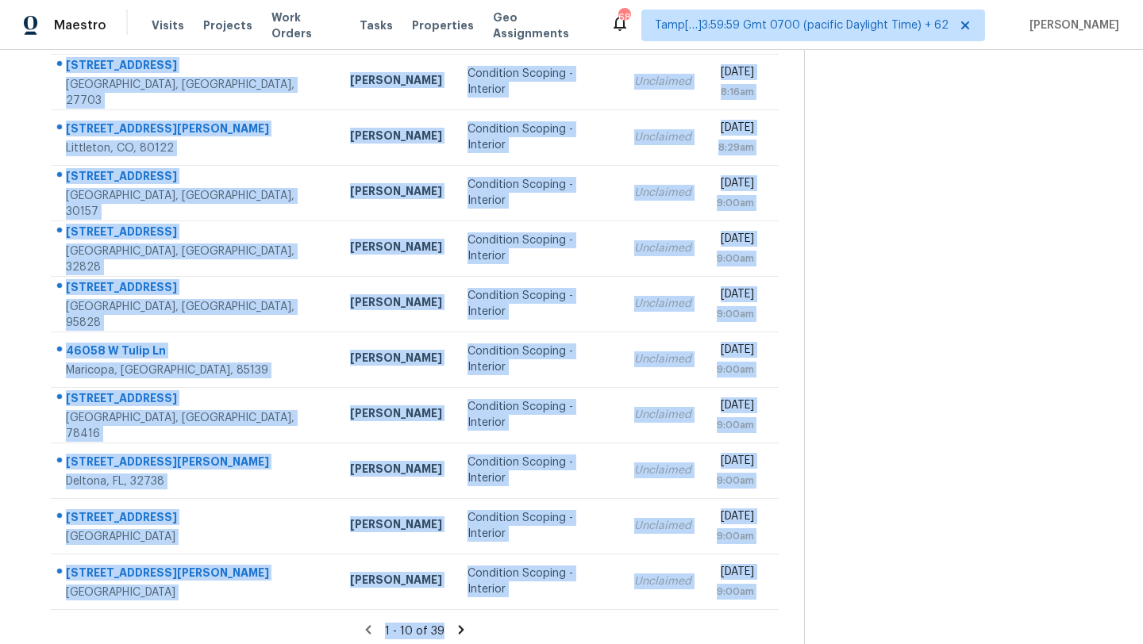
scroll to position [182, 0]
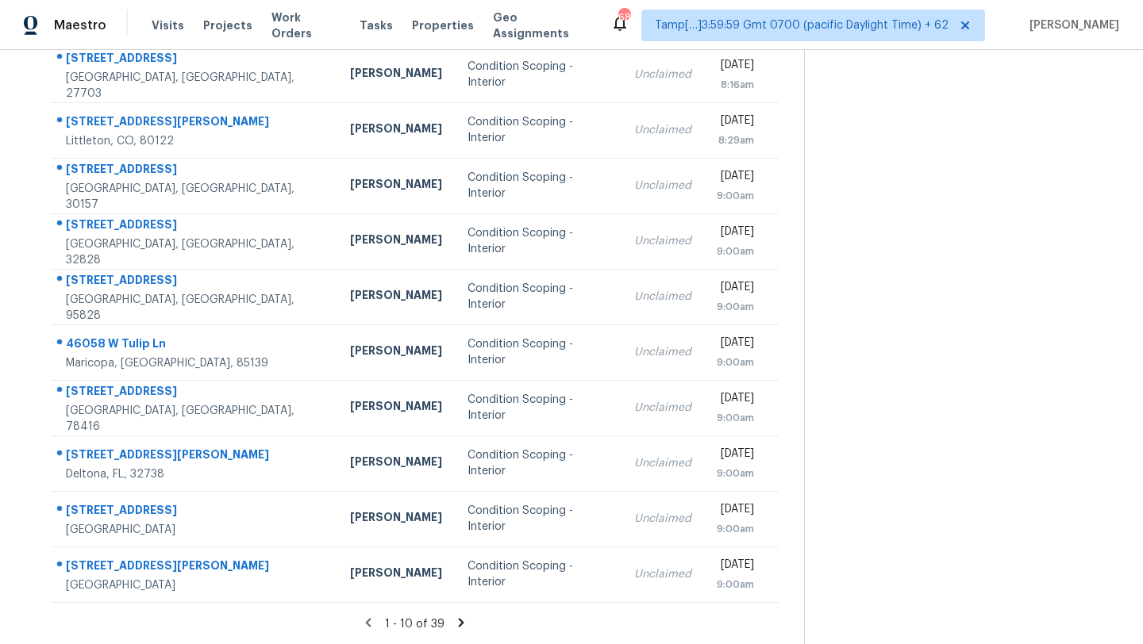
drag, startPoint x: 54, startPoint y: 237, endPoint x: 786, endPoint y: 562, distance: 801.1
click at [786, 563] on div "Address HPM Type Assignee Due [STREET_ADDRESS][PERSON_NAME] [PERSON_NAME] Condi…" at bounding box center [414, 303] width 778 height 602
copy table "Address HPM Type Assignee Due"
click at [457, 629] on div "1 - 10 of 39" at bounding box center [414, 624] width 778 height 17
click at [457, 621] on icon at bounding box center [461, 623] width 14 height 14
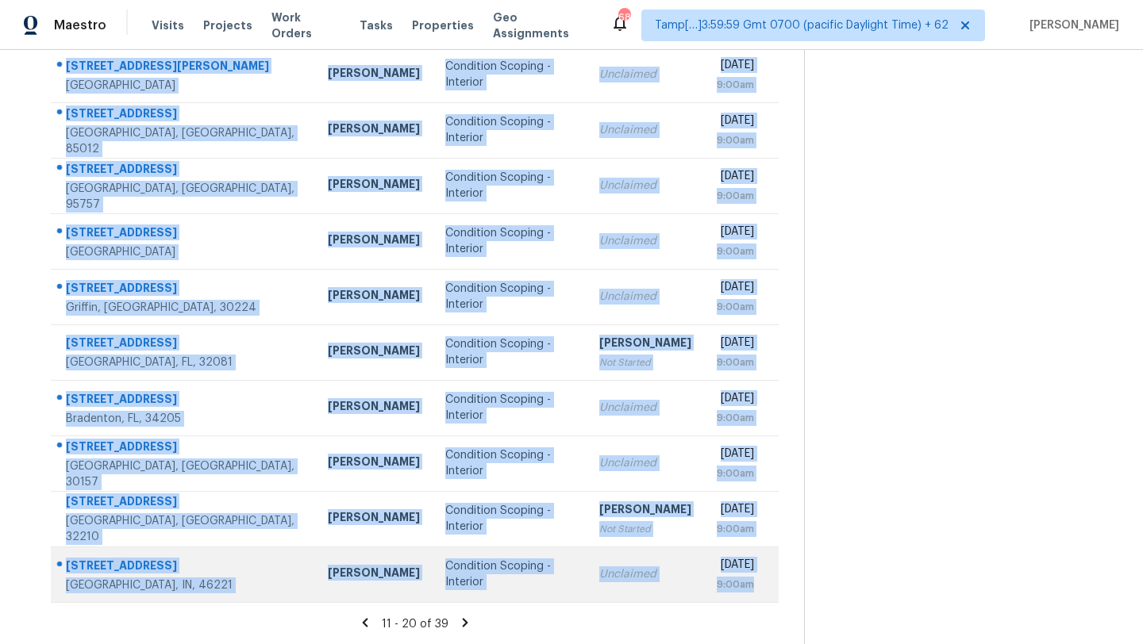
drag, startPoint x: 54, startPoint y: 204, endPoint x: 761, endPoint y: 594, distance: 807.7
click at [762, 595] on tbody "[STREET_ADDRESS][PERSON_NAME] [PERSON_NAME] Condition Scoping - Interior Unclai…" at bounding box center [415, 324] width 728 height 555
copy tbody "[STREET_ADDRESS][PERSON_NAME] [PERSON_NAME] Condition Scoping - Interior Unclai…"
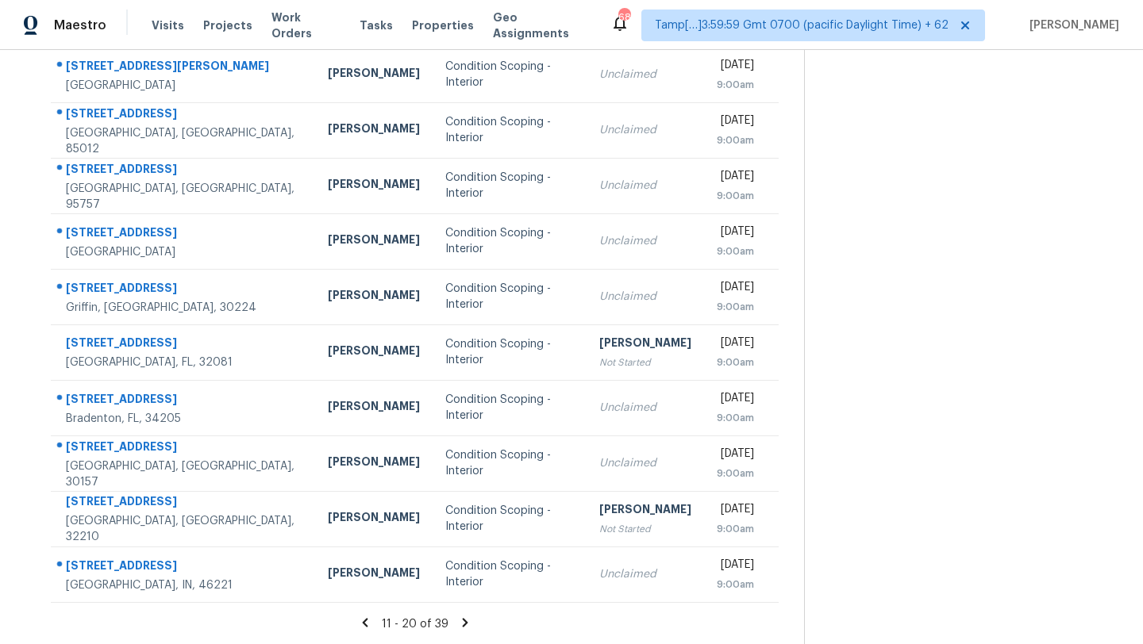
click at [489, 632] on section "Tasks 39 Results Date Range Open Condition Scoping - Interior Assignee ​ Create…" at bounding box center [414, 269] width 778 height 751
click at [465, 628] on icon at bounding box center [465, 623] width 14 height 14
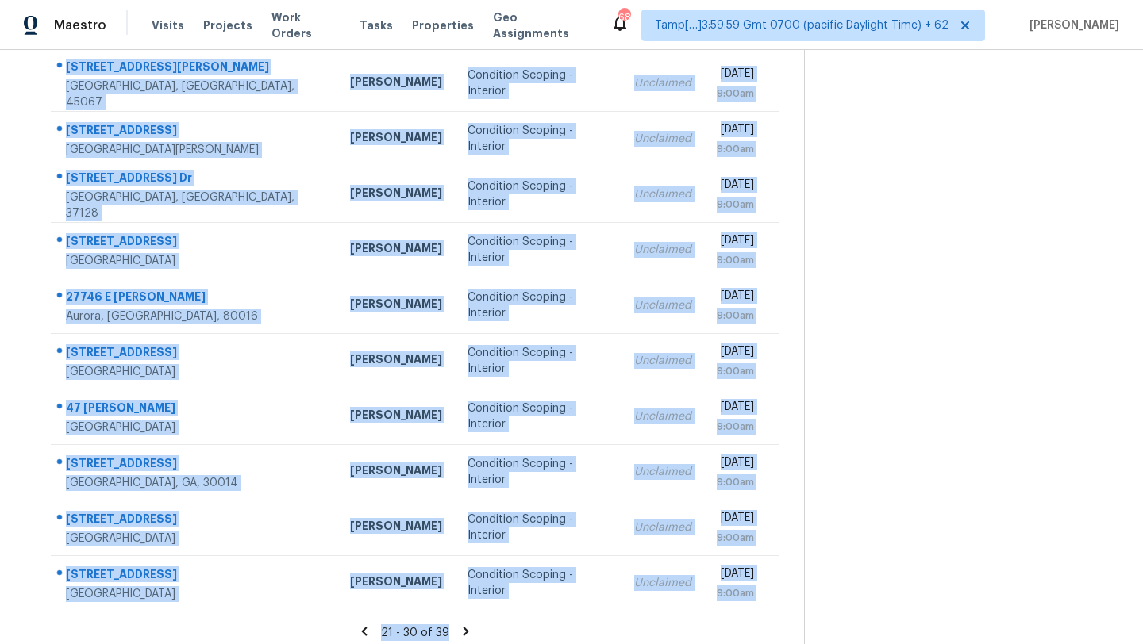
scroll to position [178, 0]
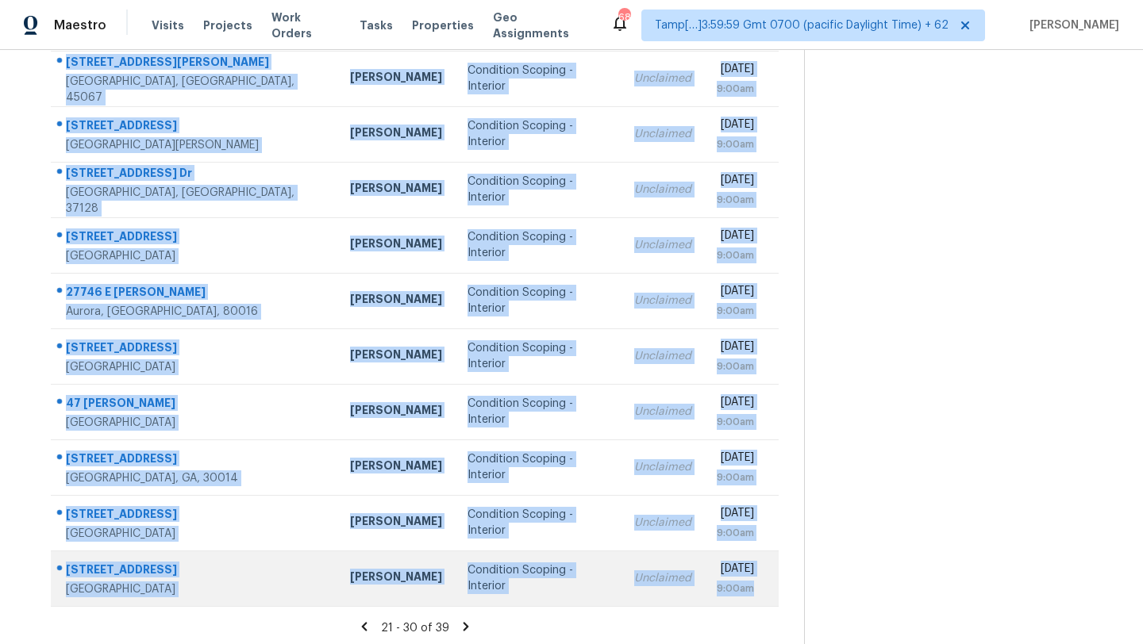
drag, startPoint x: 57, startPoint y: 236, endPoint x: 746, endPoint y: 601, distance: 779.5
click at [746, 601] on tbody "[GEOGRAPHIC_DATA][PERSON_NAME] [PERSON_NAME] Condition Scoping - Interior Uncla…" at bounding box center [415, 328] width 728 height 555
copy tbody "[GEOGRAPHIC_DATA][PERSON_NAME] [PERSON_NAME] Condition Scoping - Interior Uncla…"
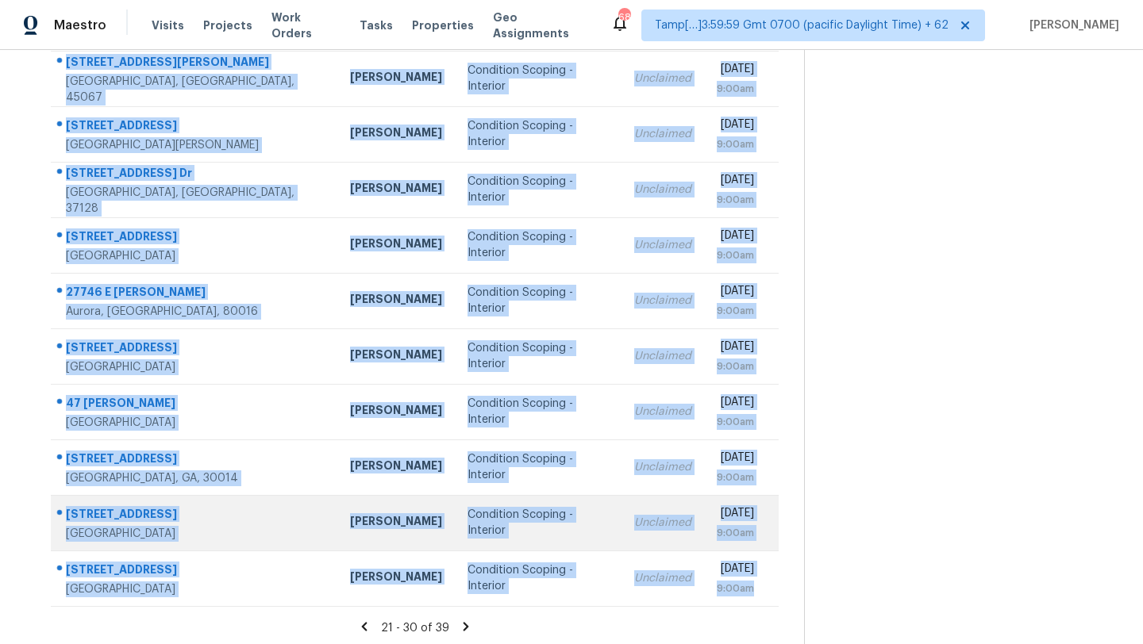
scroll to position [182, 0]
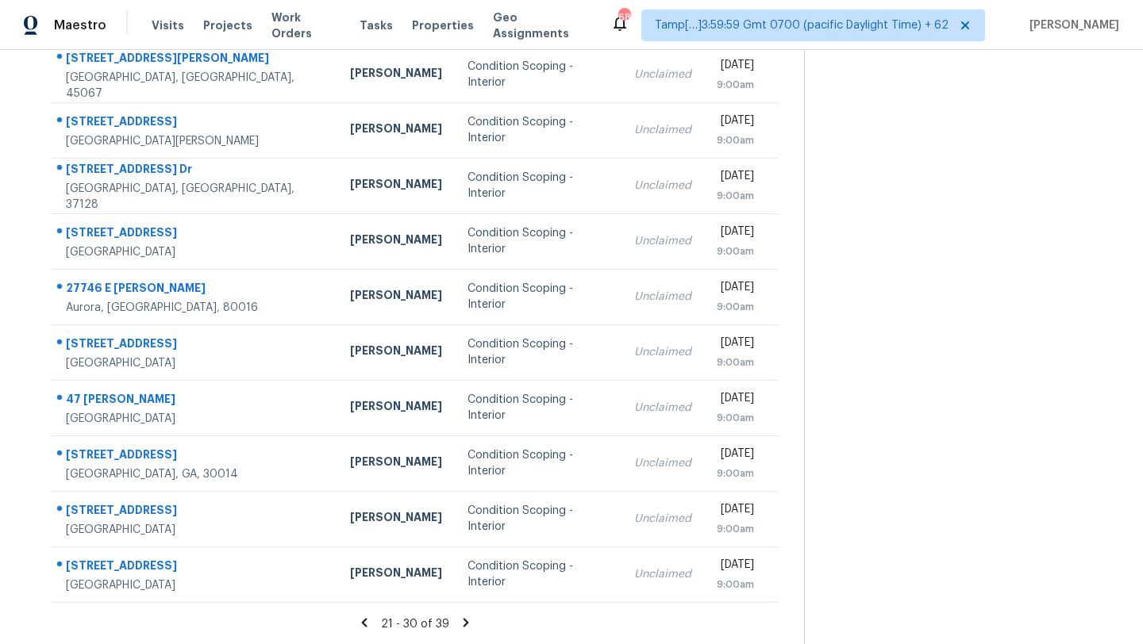
click at [463, 623] on icon at bounding box center [466, 622] width 6 height 9
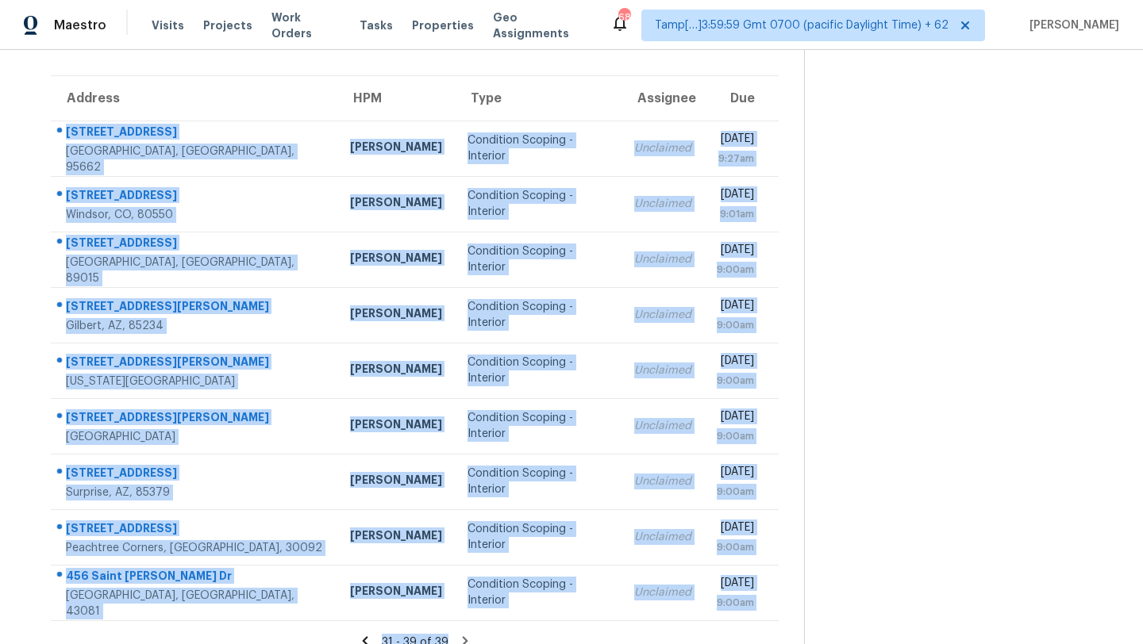
scroll to position [126, 0]
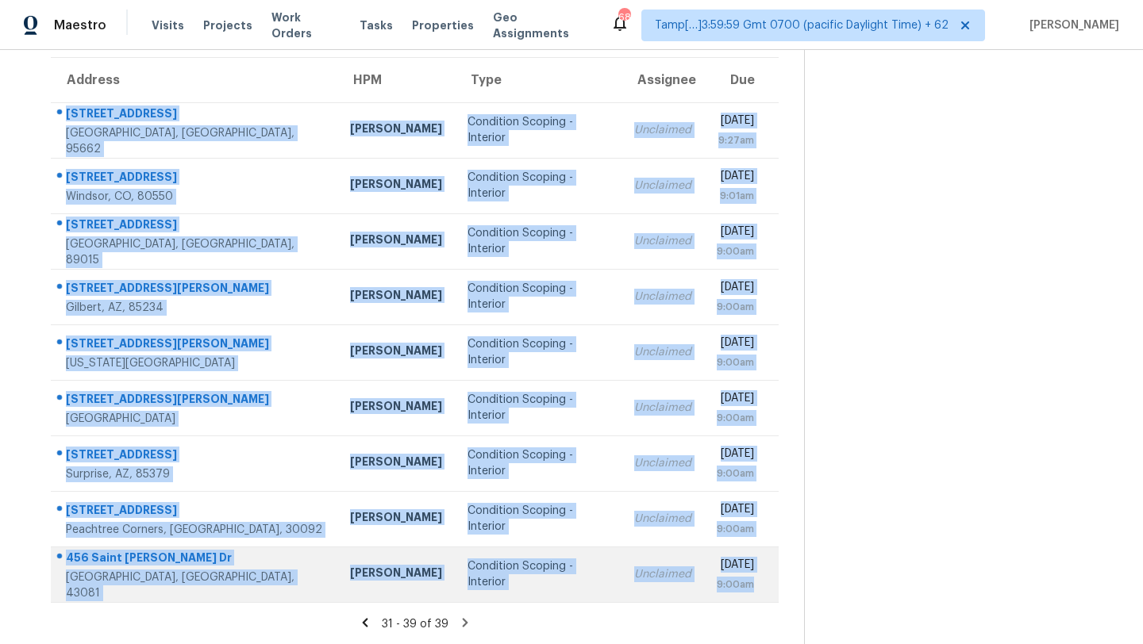
drag, startPoint x: 57, startPoint y: 238, endPoint x: 755, endPoint y: 585, distance: 779.0
click at [755, 586] on tbody "[GEOGRAPHIC_DATA] [PERSON_NAME] Condition Scoping - Interior Unclaimed [DATE] 9…" at bounding box center [415, 352] width 728 height 500
copy tbody "[GEOGRAPHIC_DATA] [PERSON_NAME] Condition Scoping - Interior Unclaimed [DATE] 9…"
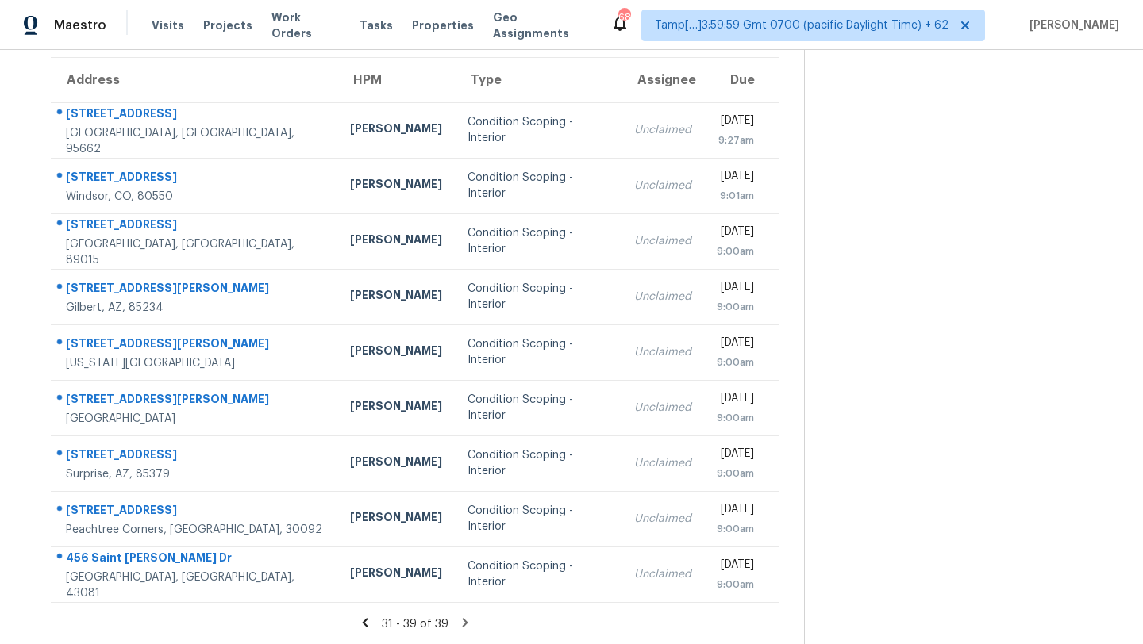
click at [897, 286] on section at bounding box center [960, 284] width 313 height 721
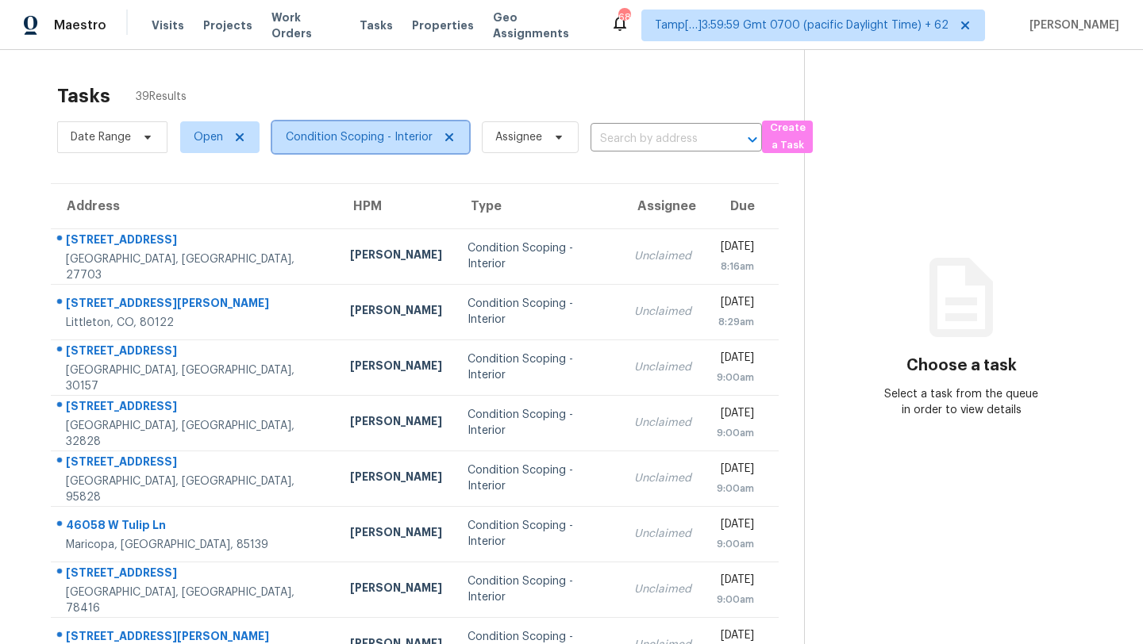
click at [349, 137] on span "Condition Scoping - Interior" at bounding box center [359, 137] width 147 height 16
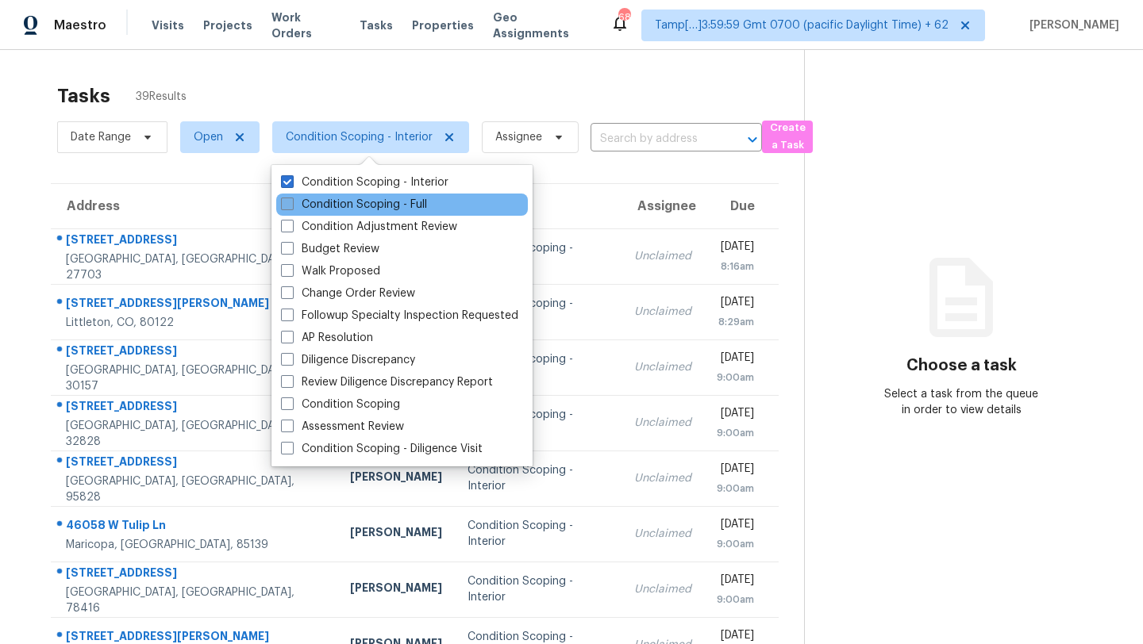
click at [355, 207] on label "Condition Scoping - Full" at bounding box center [354, 205] width 146 height 16
click at [291, 207] on input "Condition Scoping - Full" at bounding box center [286, 202] width 10 height 10
checkbox input "true"
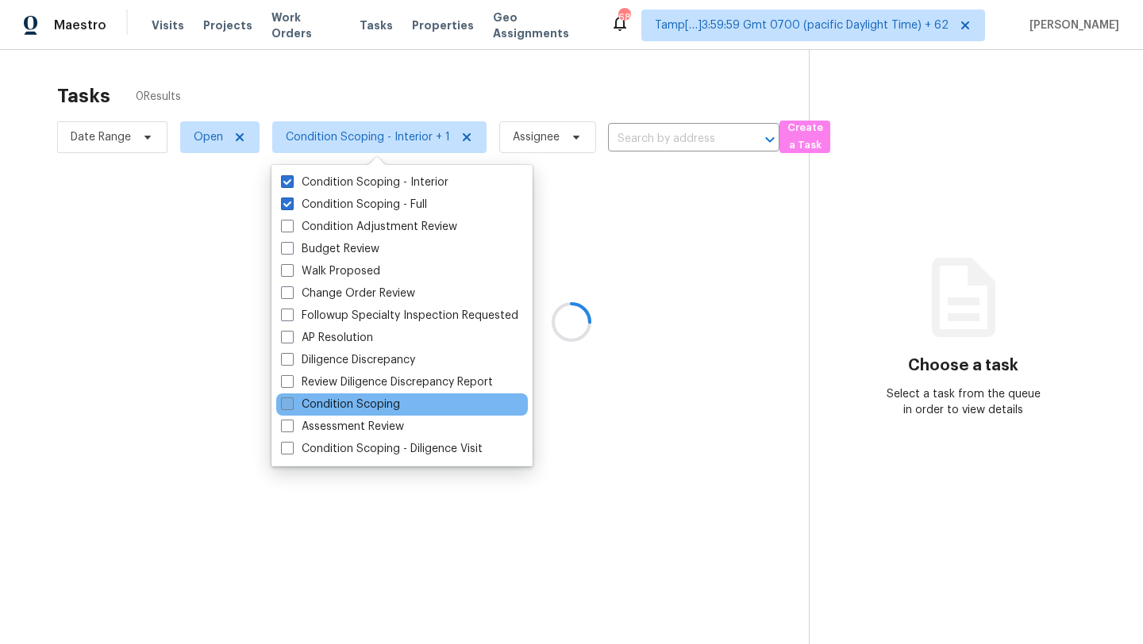
click at [365, 405] on label "Condition Scoping" at bounding box center [340, 405] width 119 height 16
click at [291, 405] on input "Condition Scoping" at bounding box center [286, 402] width 10 height 10
checkbox input "true"
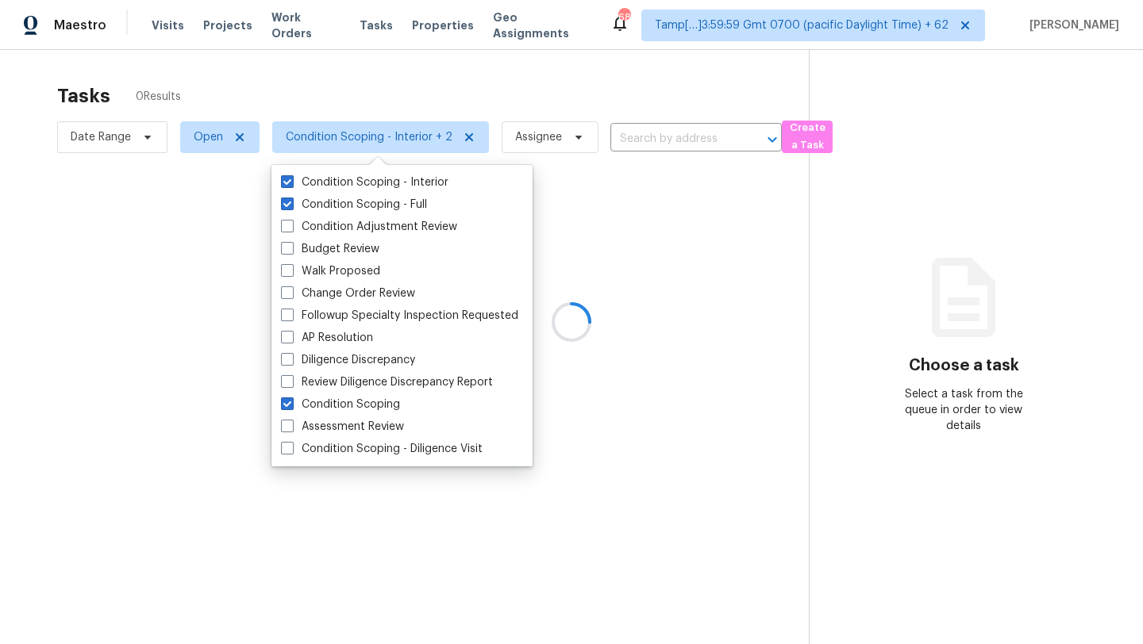
click at [446, 85] on div at bounding box center [571, 322] width 1143 height 644
